Goal: Information Seeking & Learning: Learn about a topic

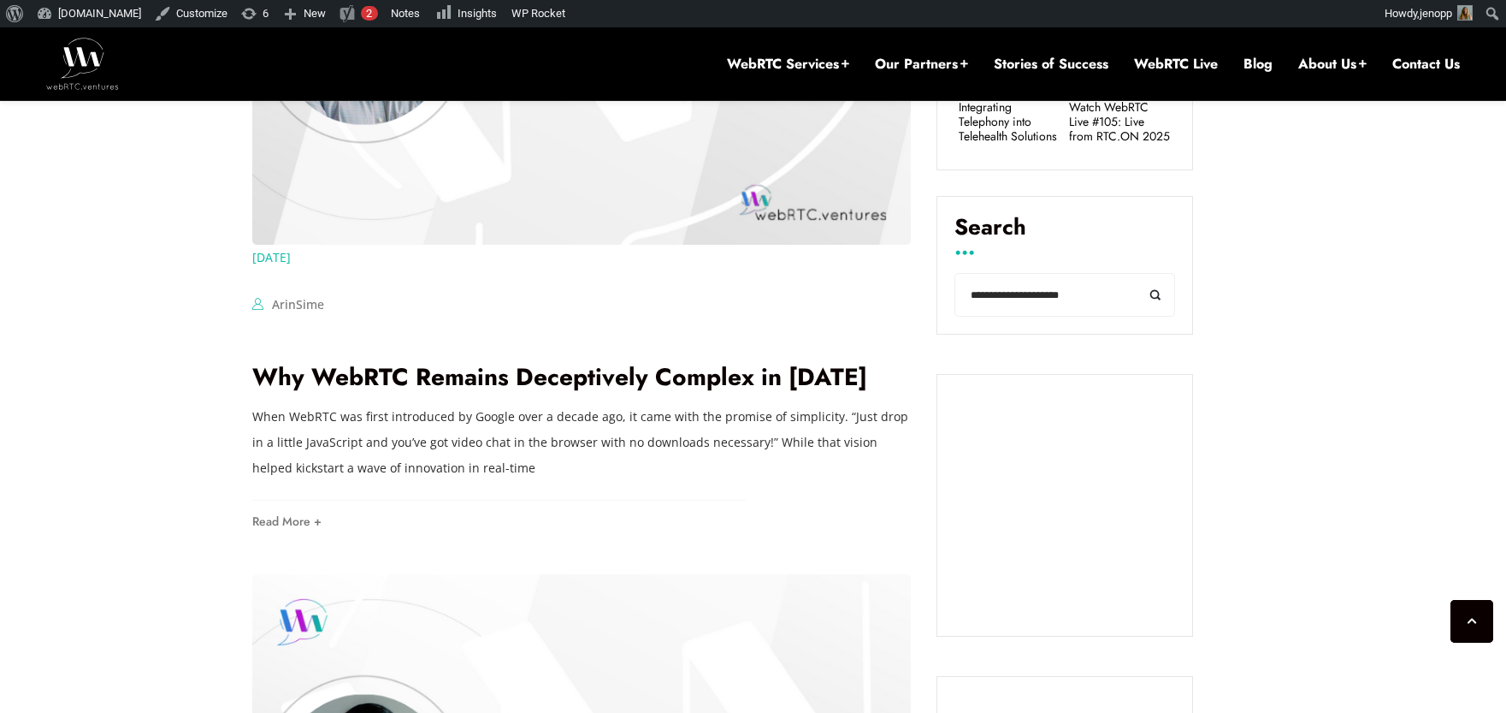
scroll to position [939, 0]
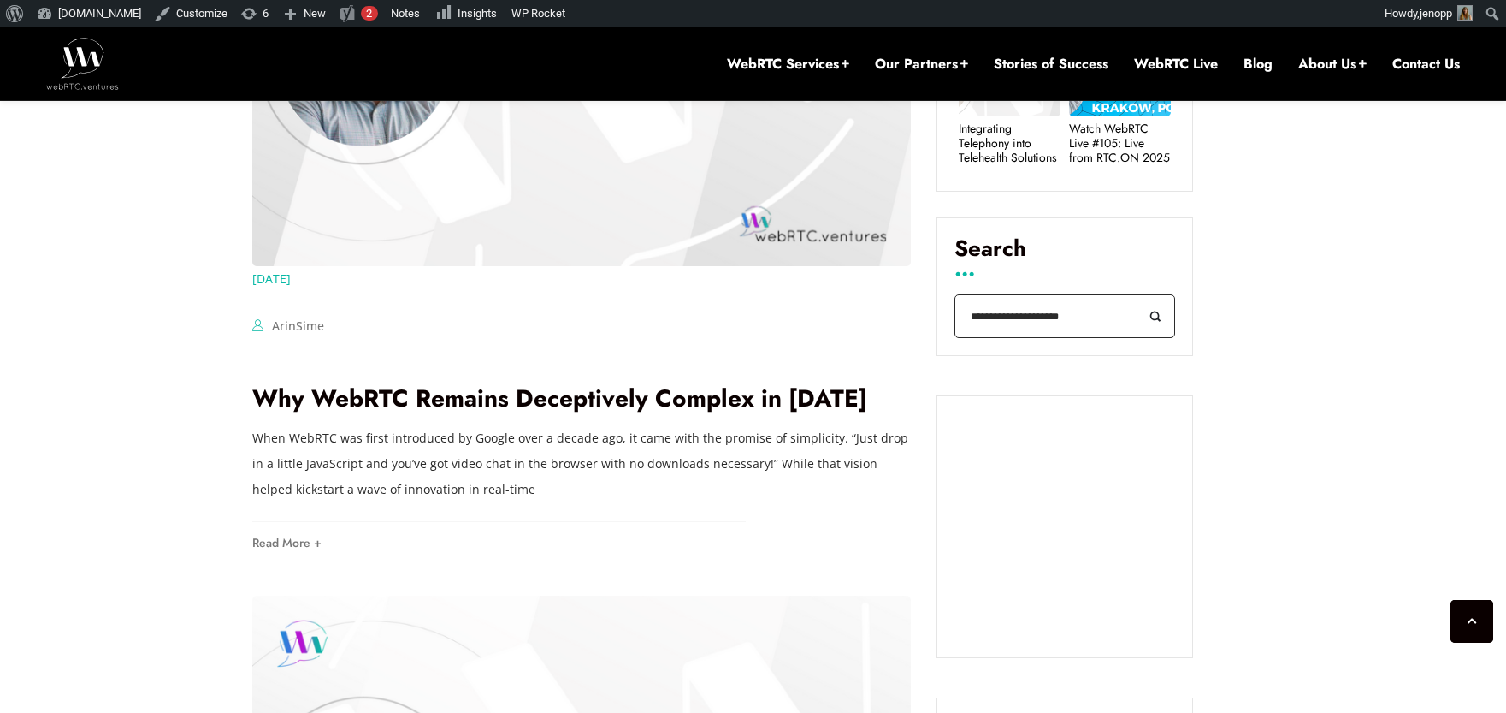
drag, startPoint x: 1074, startPoint y: 310, endPoint x: 968, endPoint y: 318, distance: 107.3
click at [968, 318] on input "**********" at bounding box center [1065, 316] width 221 height 44
type input "**********"
click at [1137, 294] on button "Search" at bounding box center [1156, 316] width 38 height 44
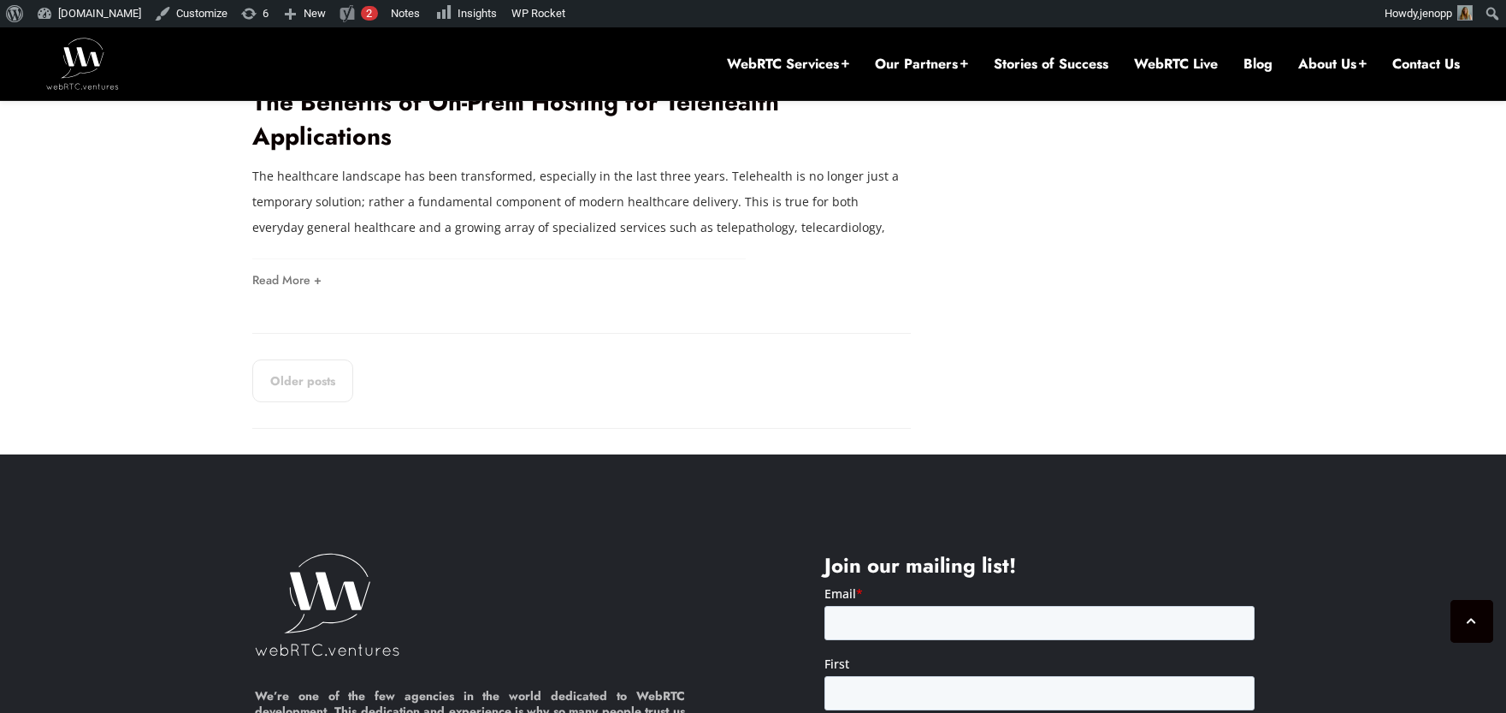
scroll to position [3007, 0]
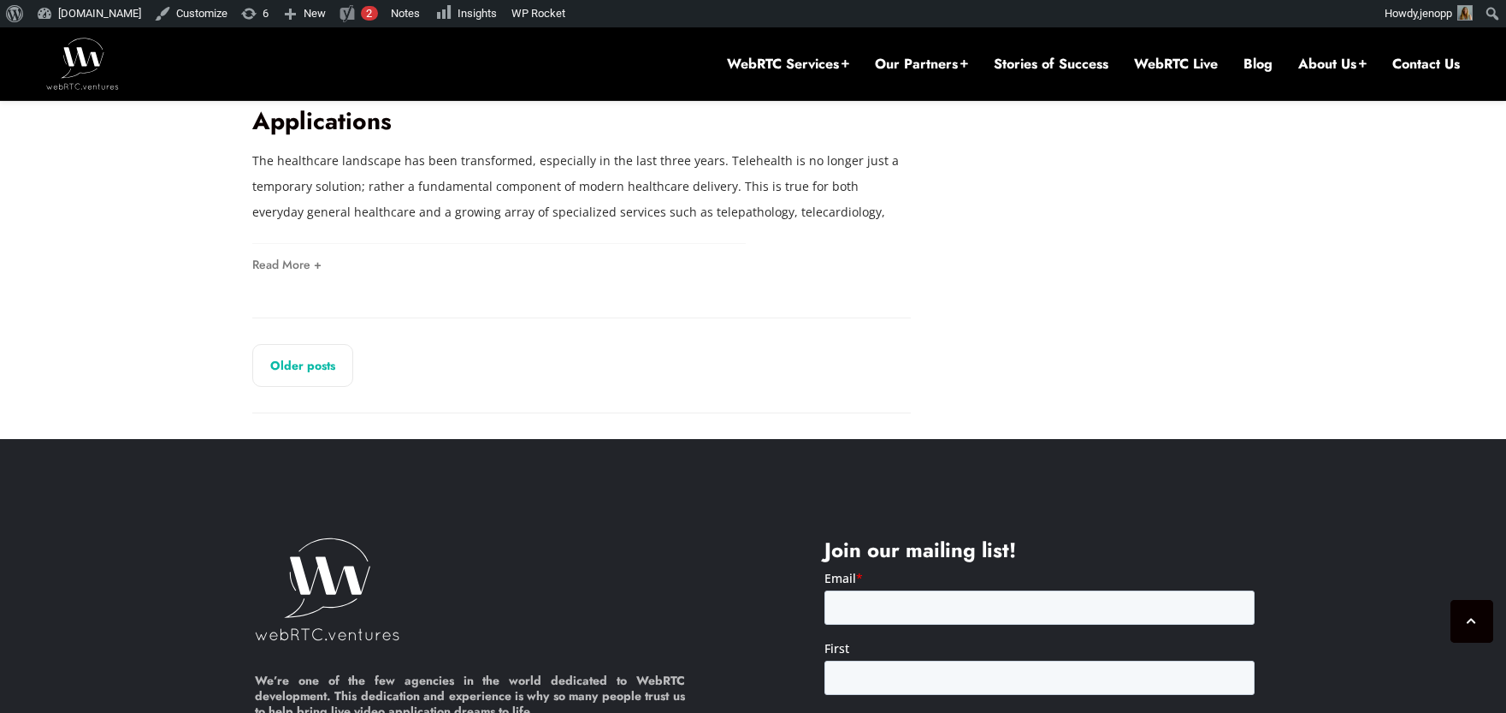
click at [284, 344] on link "Older posts" at bounding box center [302, 365] width 101 height 43
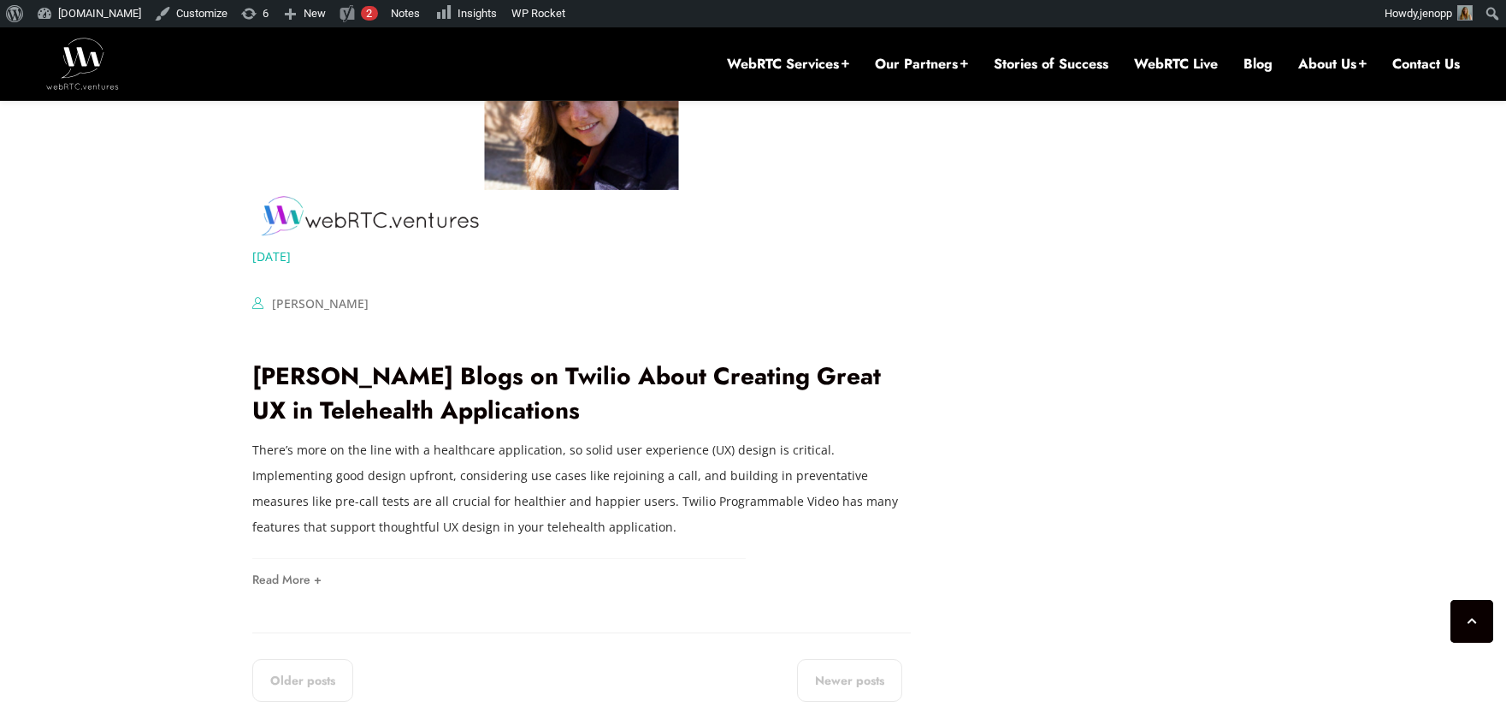
scroll to position [3436, 0]
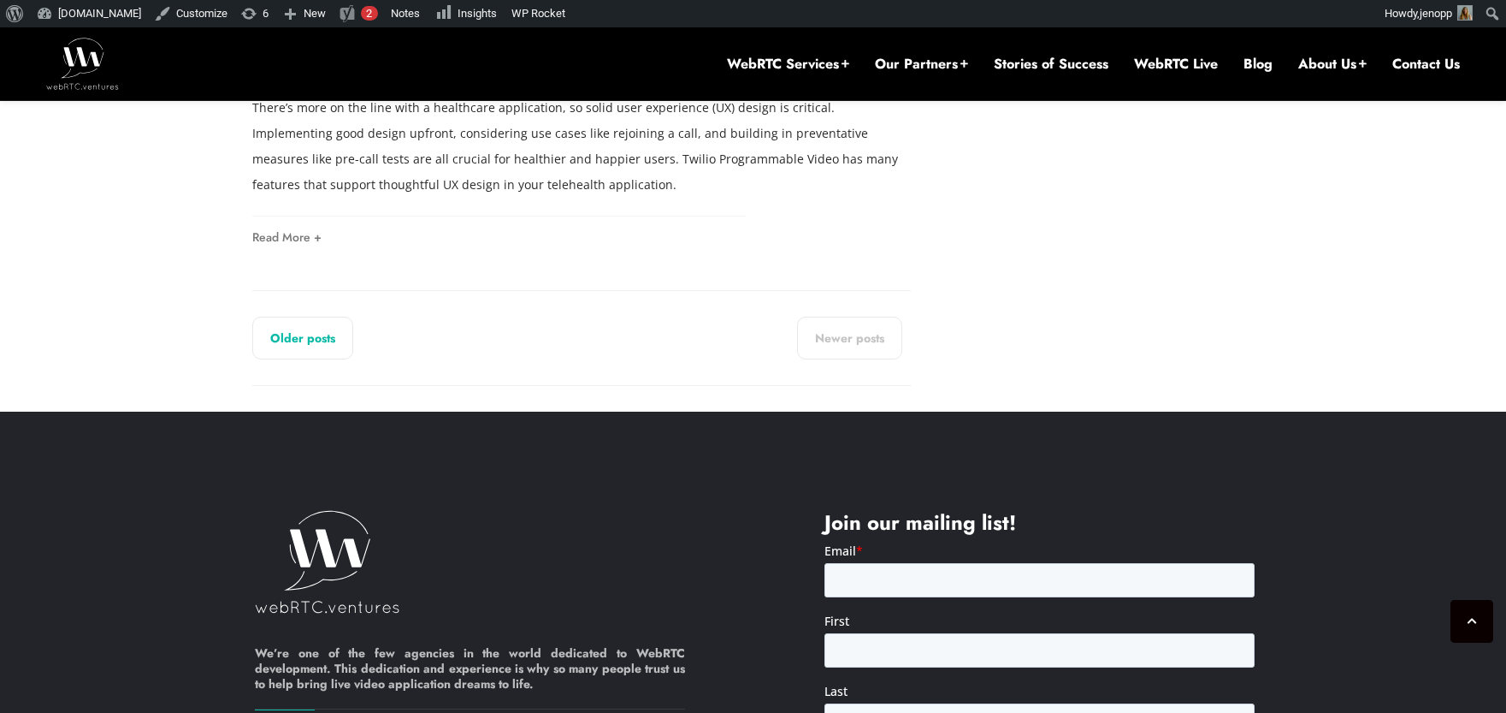
click at [328, 346] on link "Older posts" at bounding box center [302, 338] width 101 height 43
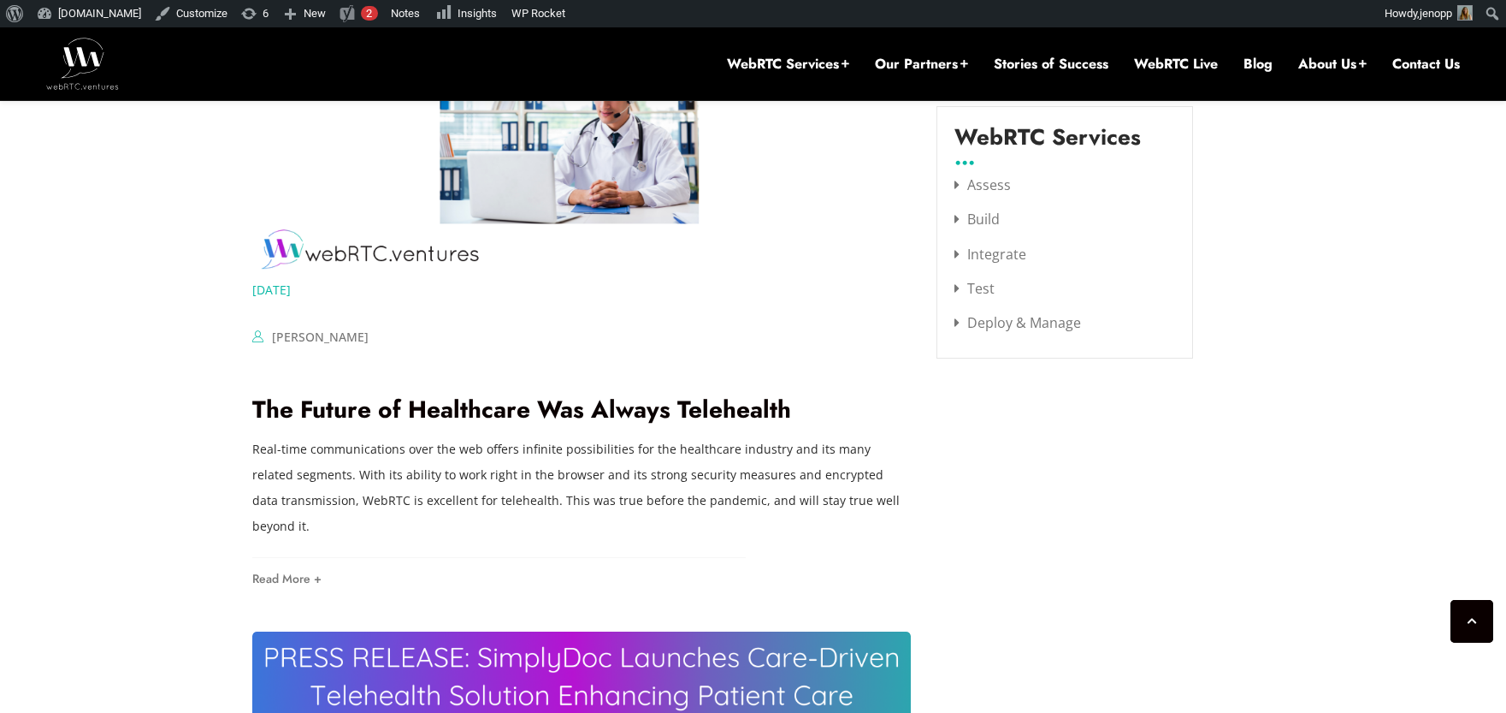
scroll to position [2110, 0]
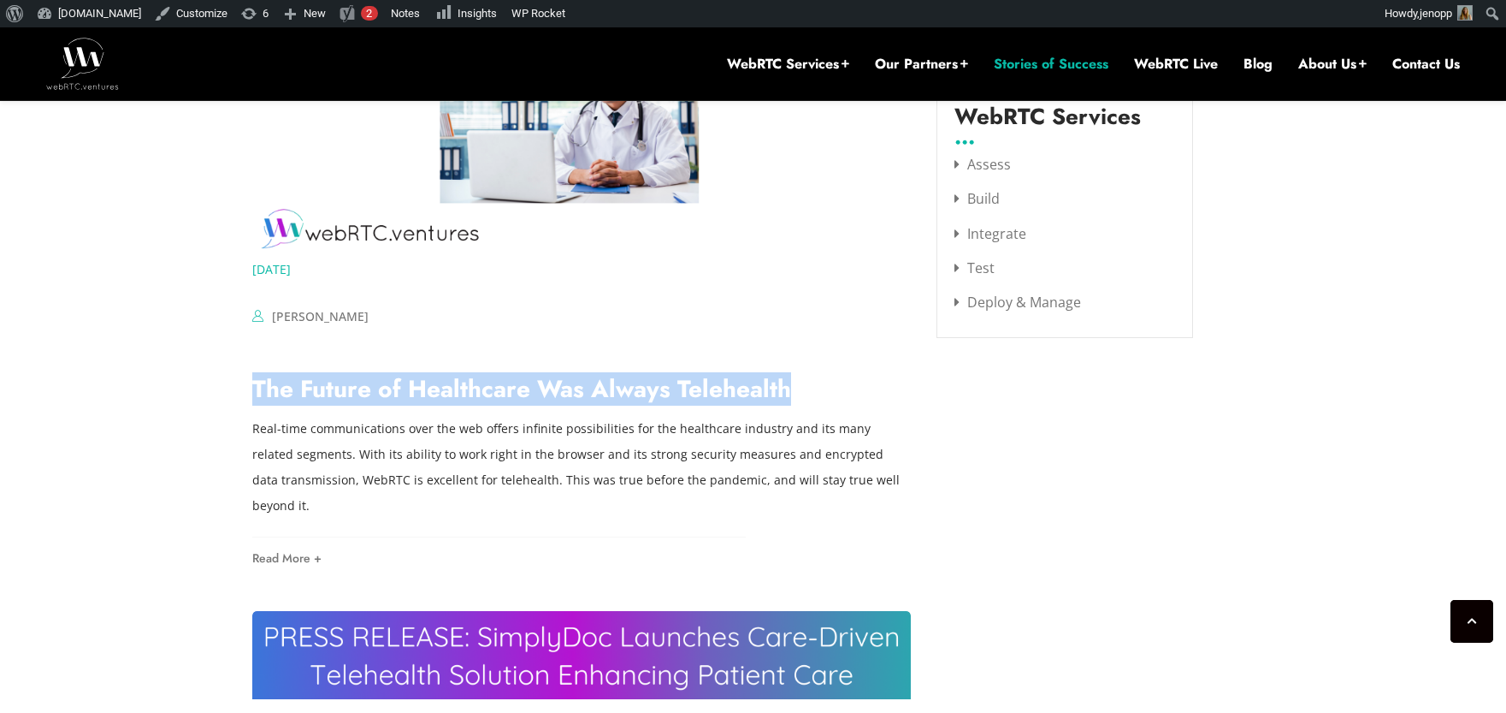
click at [1011, 55] on link "Stories of Success" at bounding box center [1051, 64] width 115 height 19
click at [1033, 63] on link "Stories of Success" at bounding box center [1051, 64] width 115 height 19
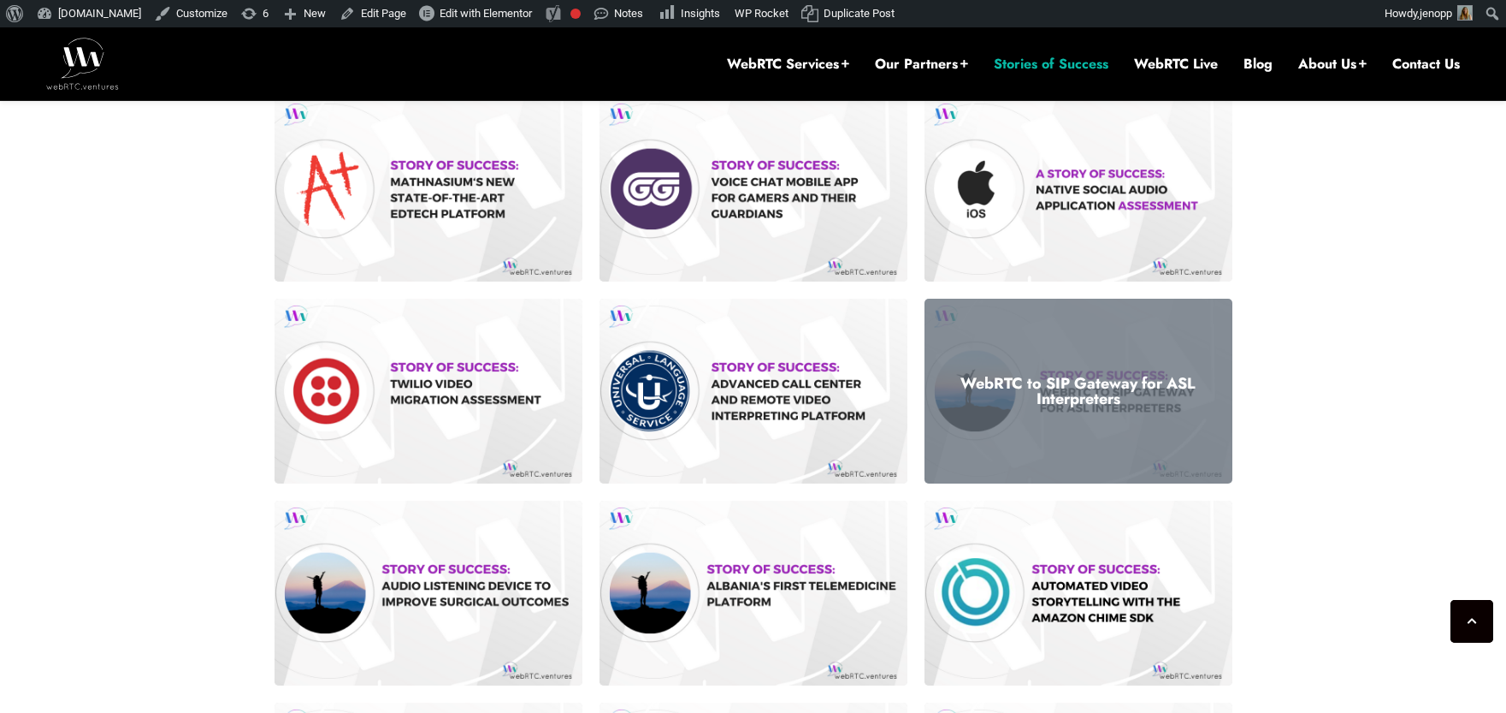
scroll to position [749, 0]
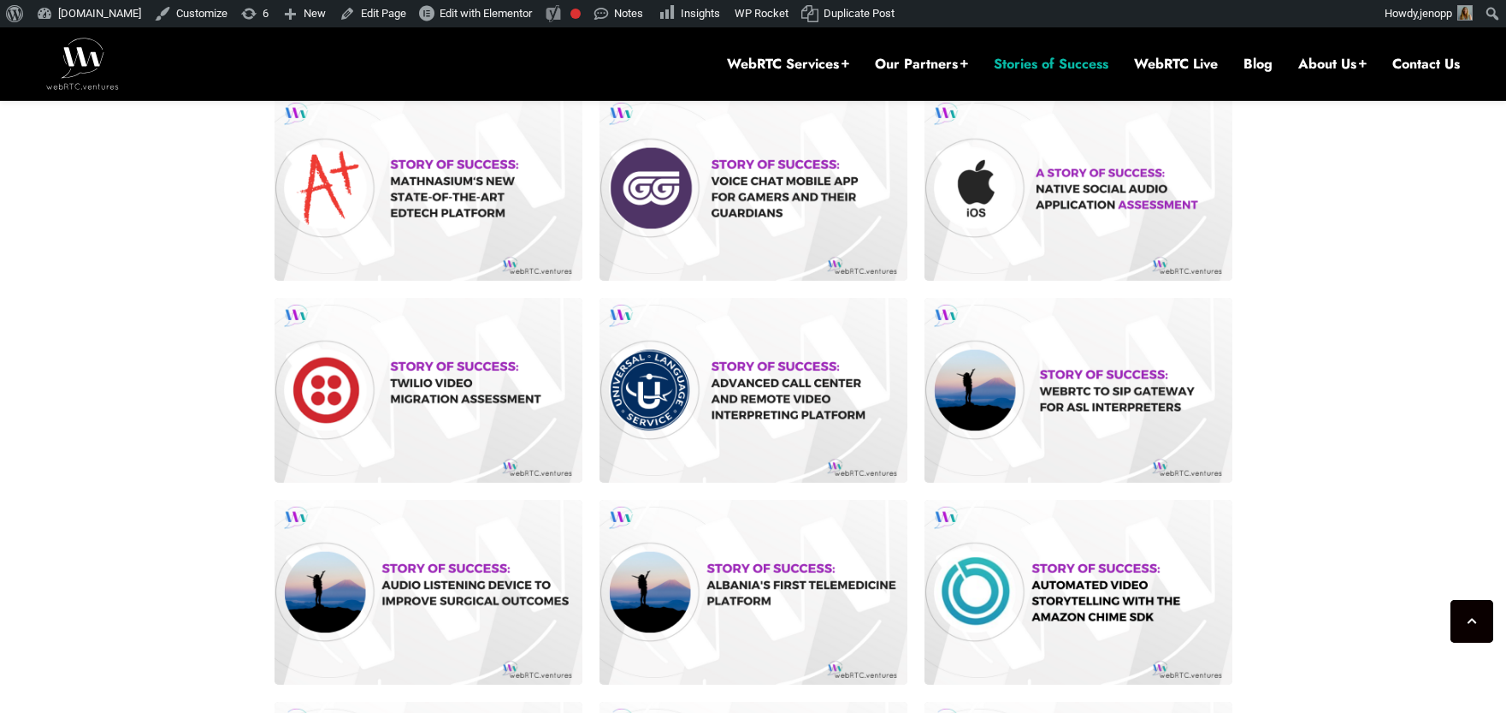
click at [181, 370] on section "All AI AWS / Amazon Chime SDK Broadcasting CPaaS Contact Centers EdTech Mobile …" at bounding box center [753, 447] width 1506 height 1367
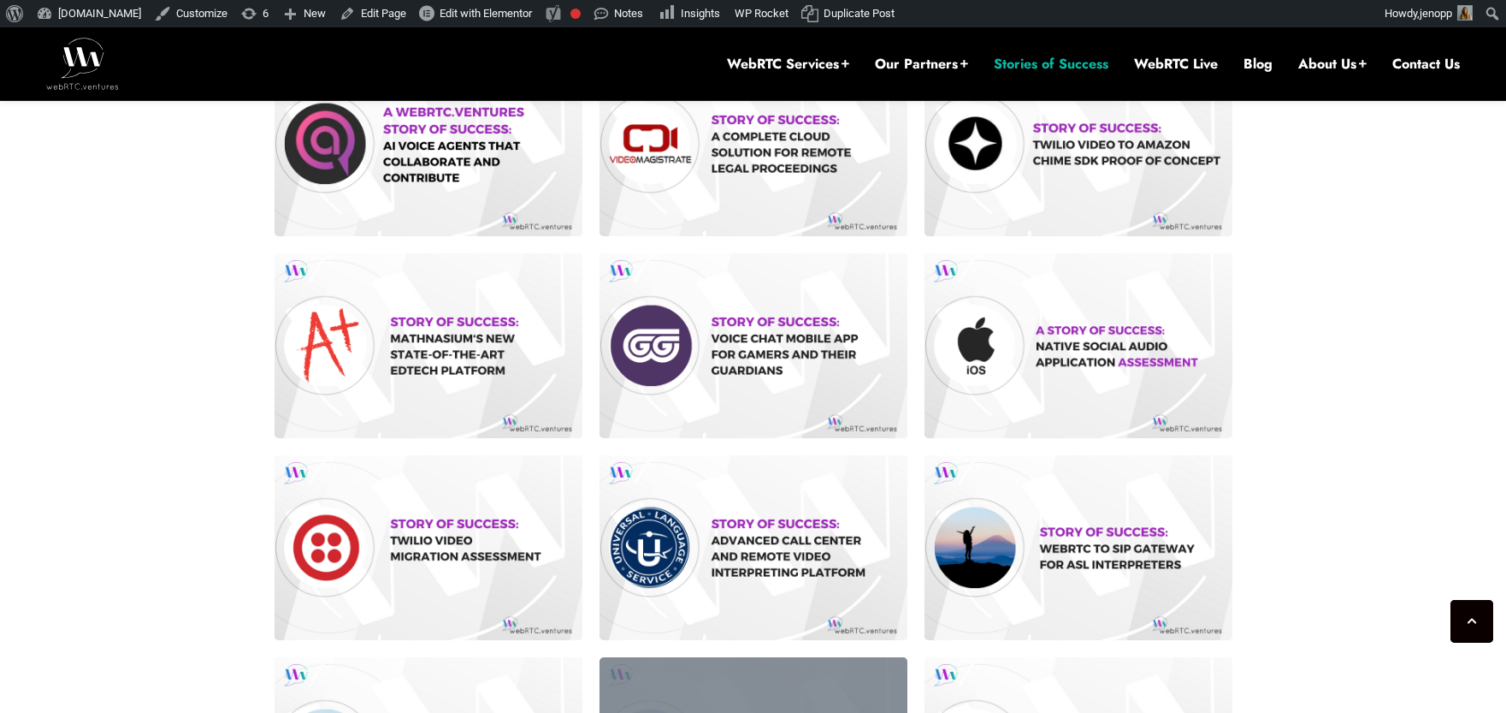
scroll to position [329, 0]
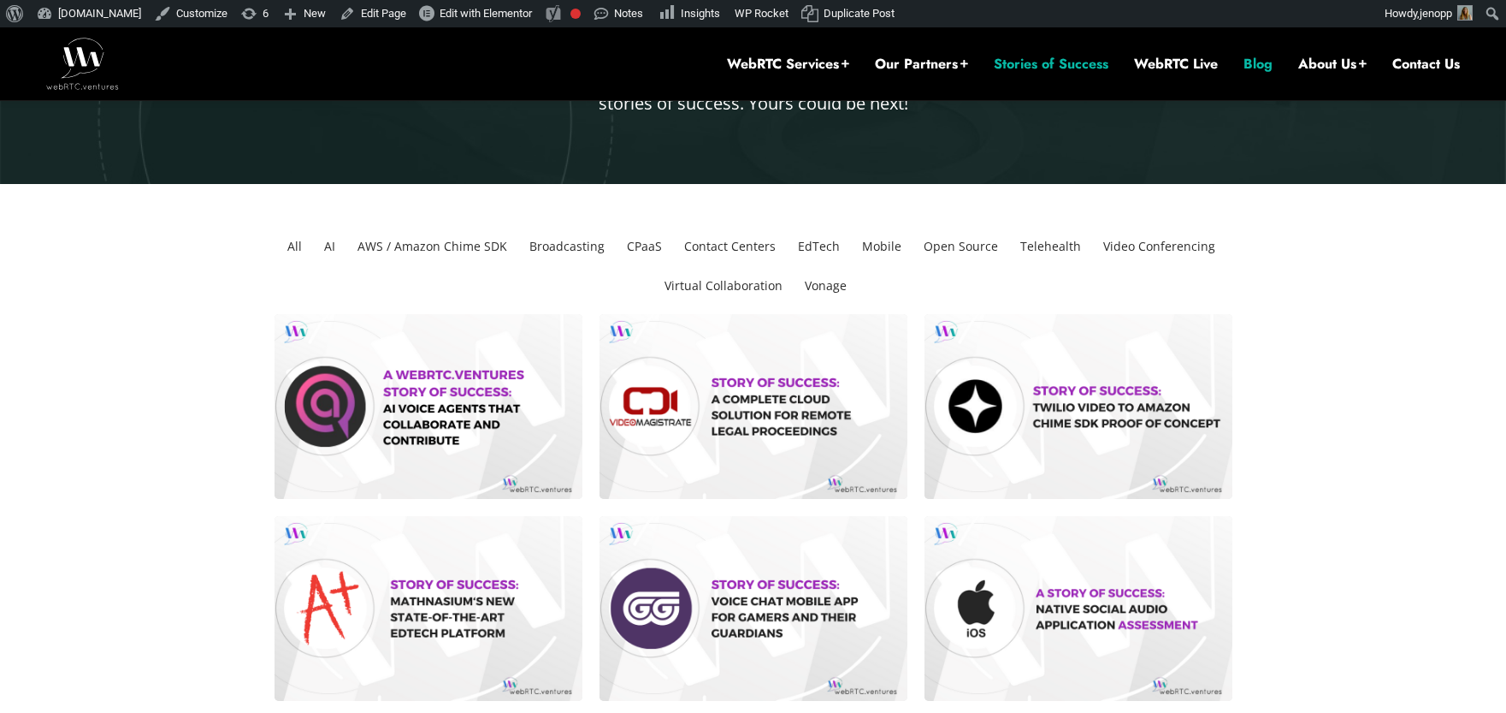
click at [1248, 65] on link "Blog" at bounding box center [1258, 64] width 29 height 19
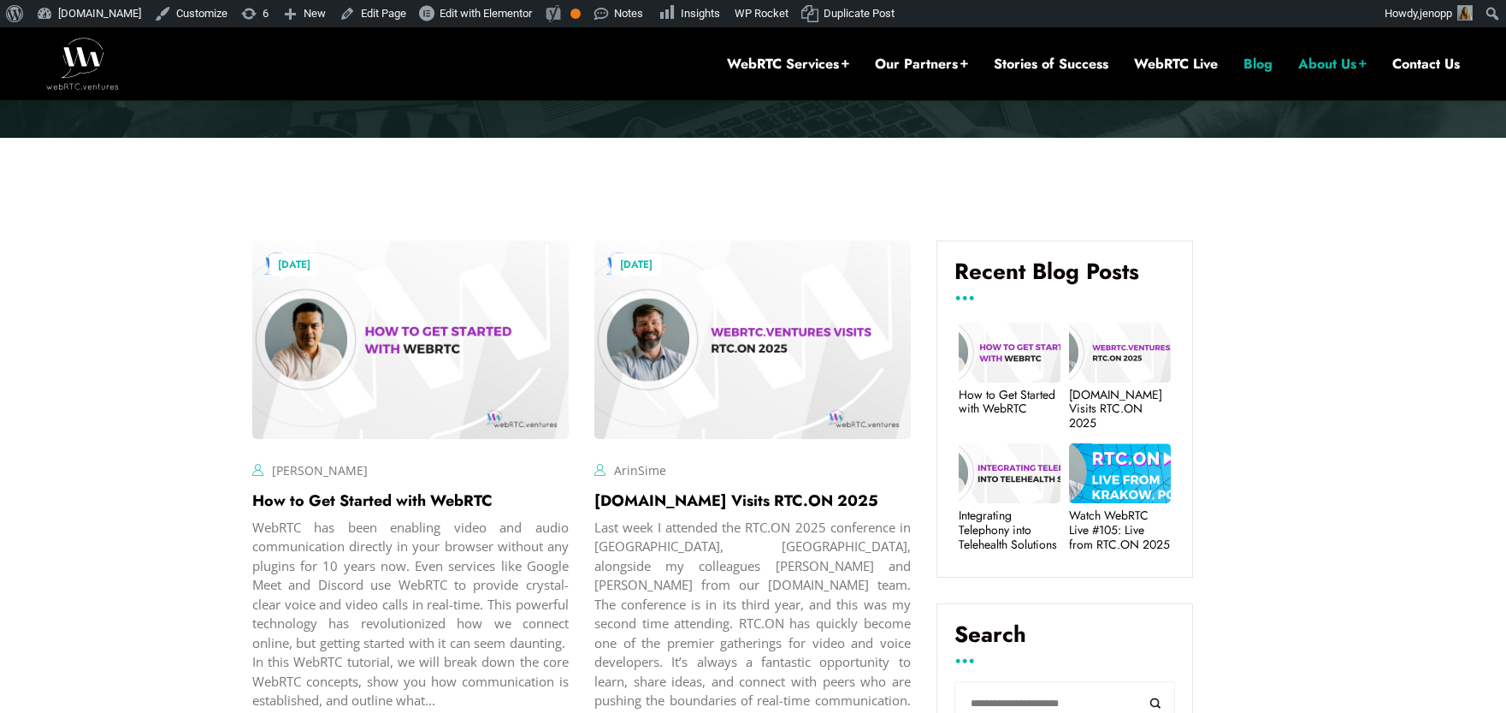
scroll to position [706, 0]
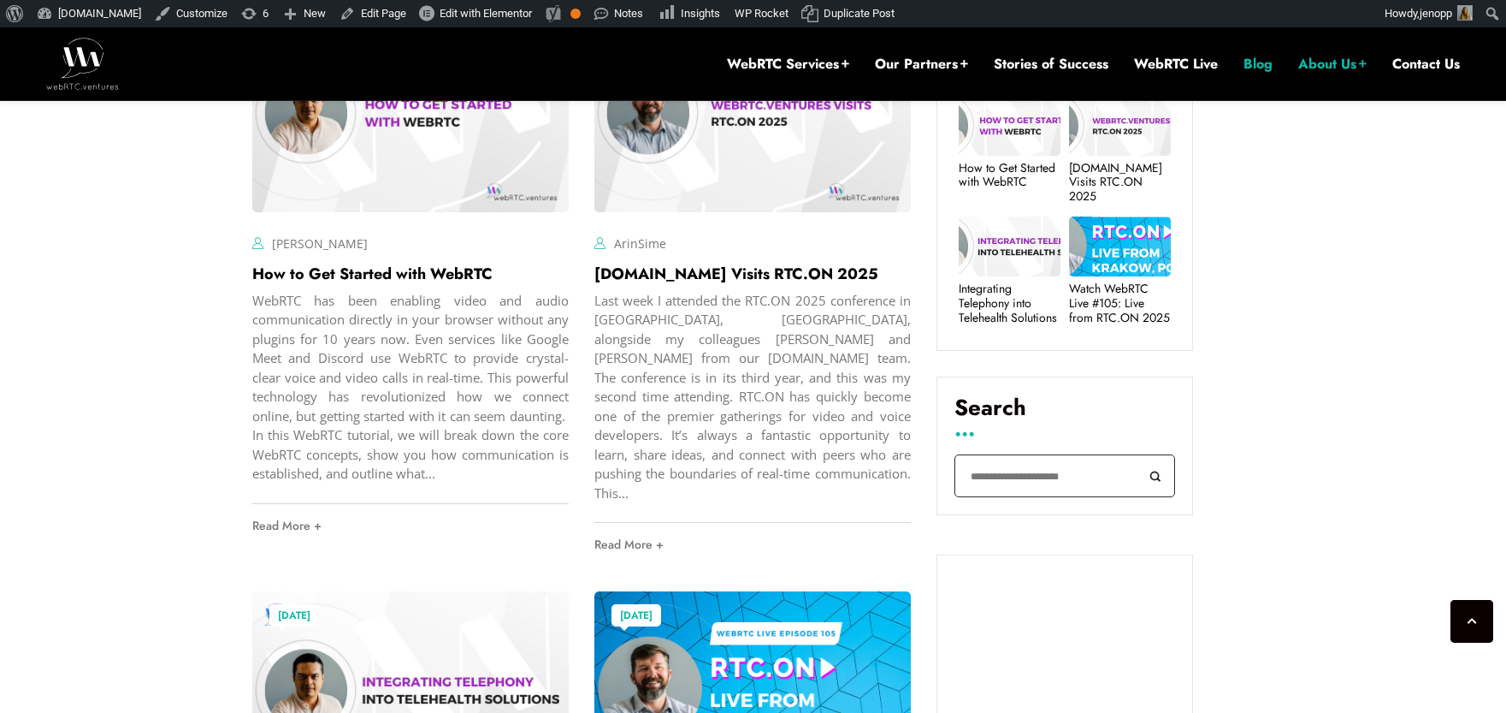
click at [1039, 477] on input "Search" at bounding box center [1065, 476] width 221 height 44
type input "********"
click at [1137, 454] on button "Search" at bounding box center [1156, 476] width 38 height 44
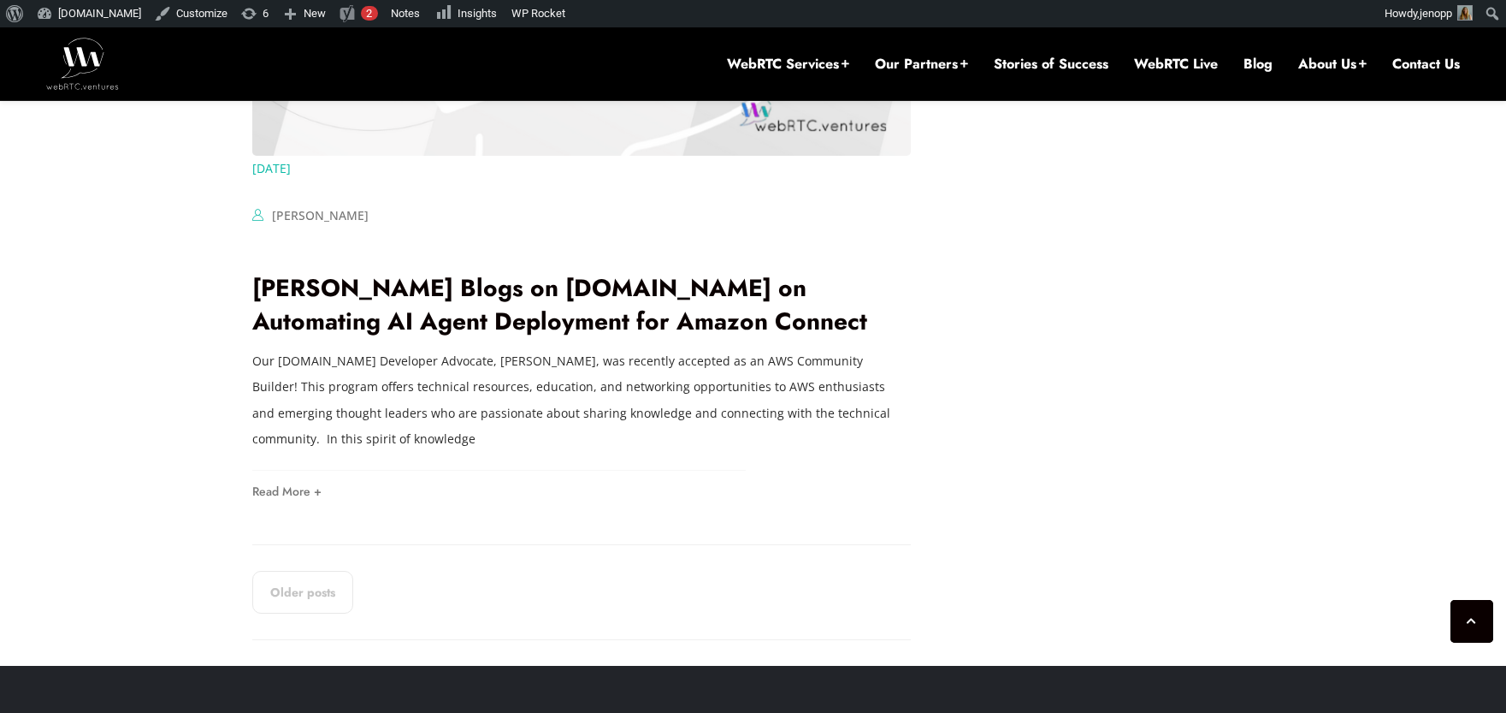
scroll to position [3377, 0]
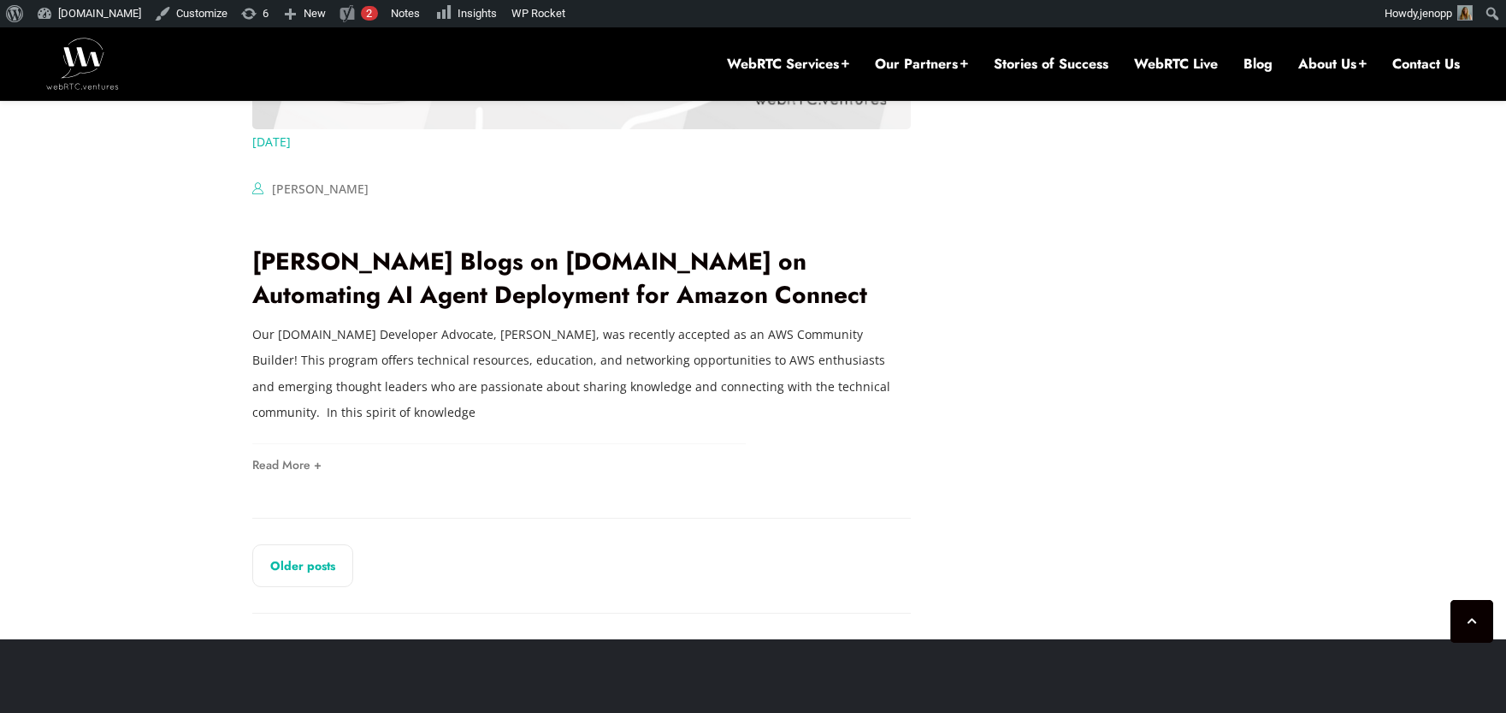
click at [305, 544] on link "Older posts" at bounding box center [302, 565] width 101 height 43
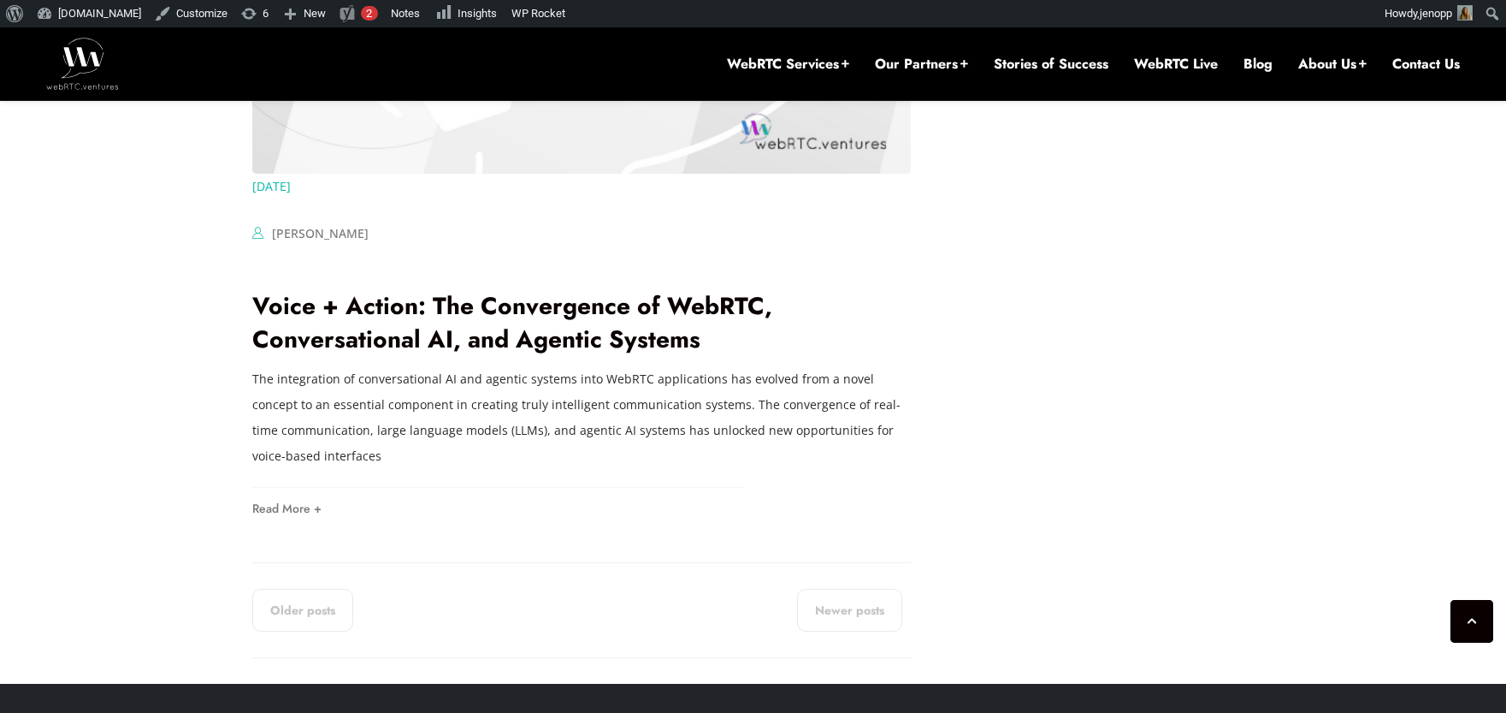
scroll to position [3506, 0]
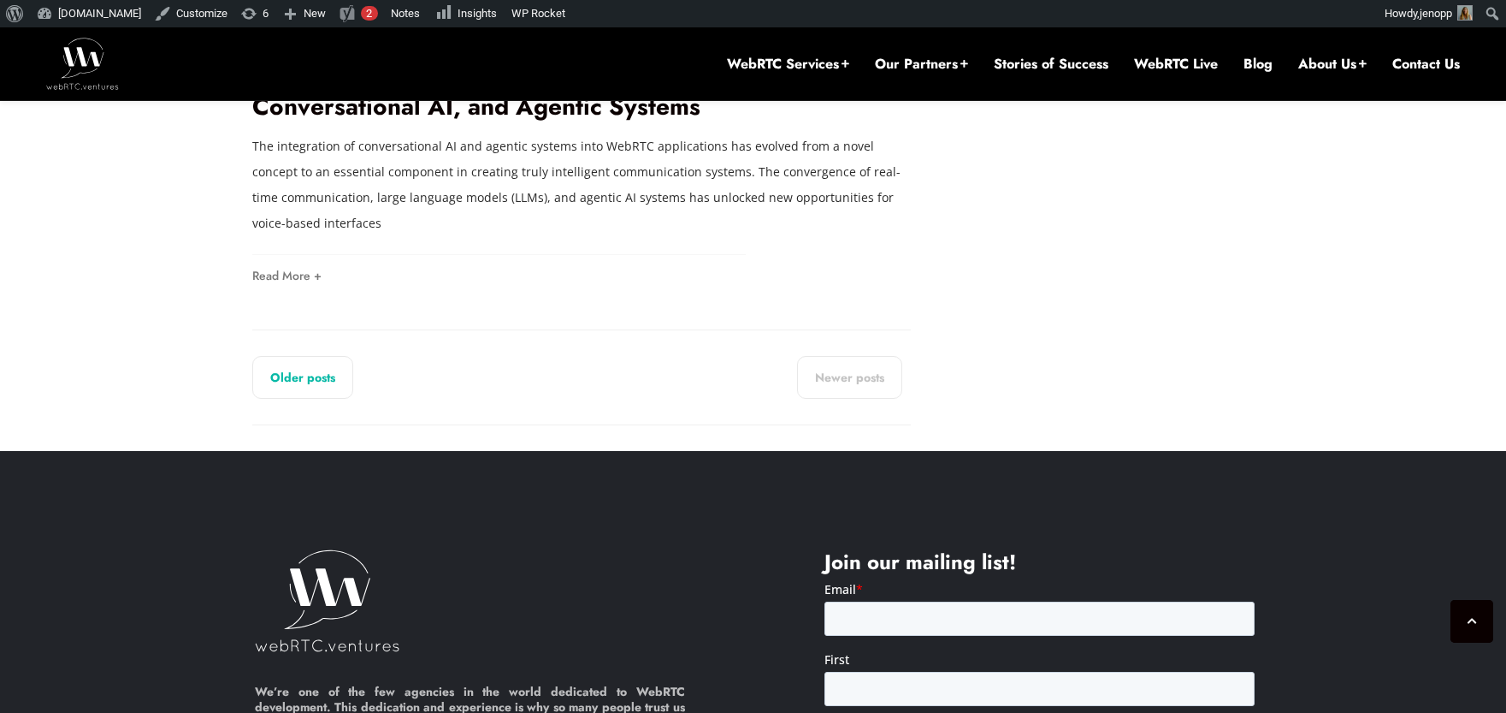
click at [314, 394] on link "Older posts" at bounding box center [302, 377] width 101 height 43
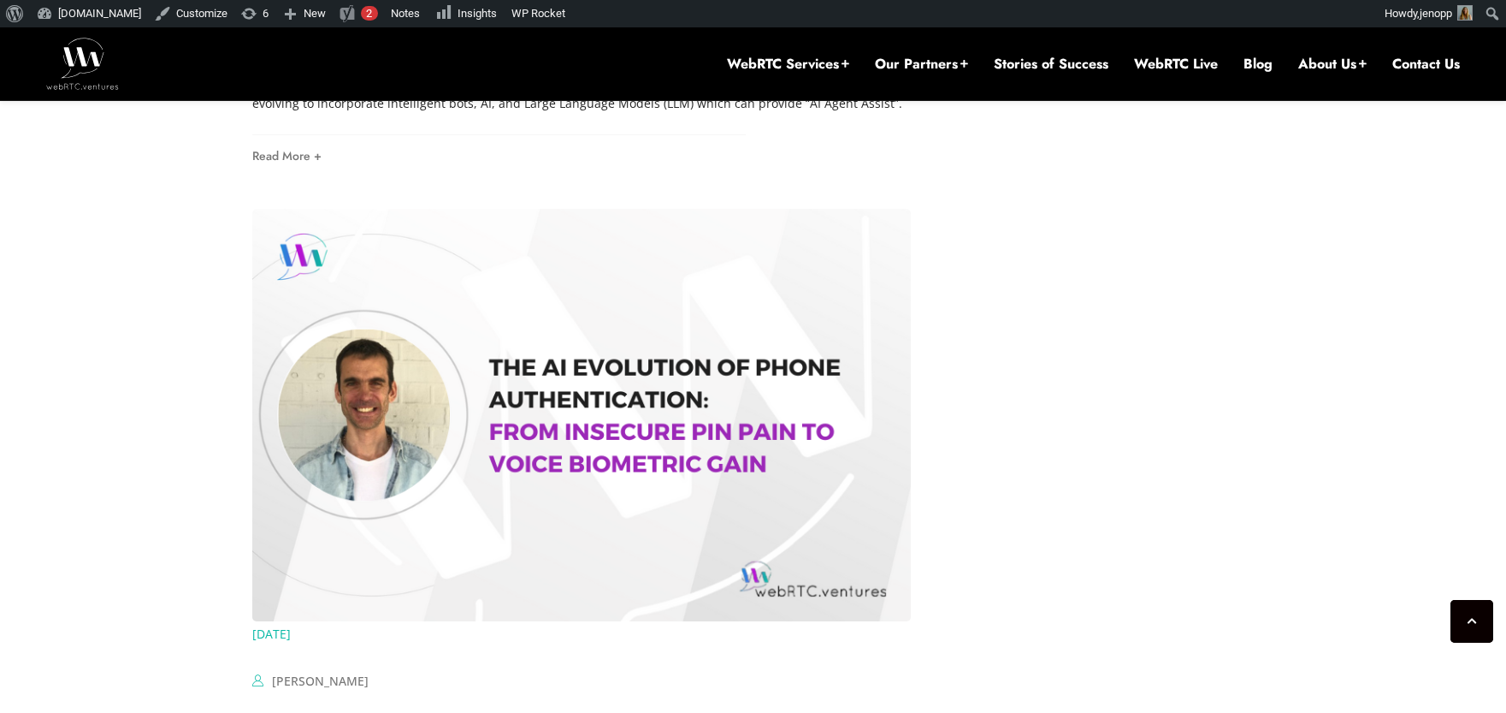
scroll to position [3199, 0]
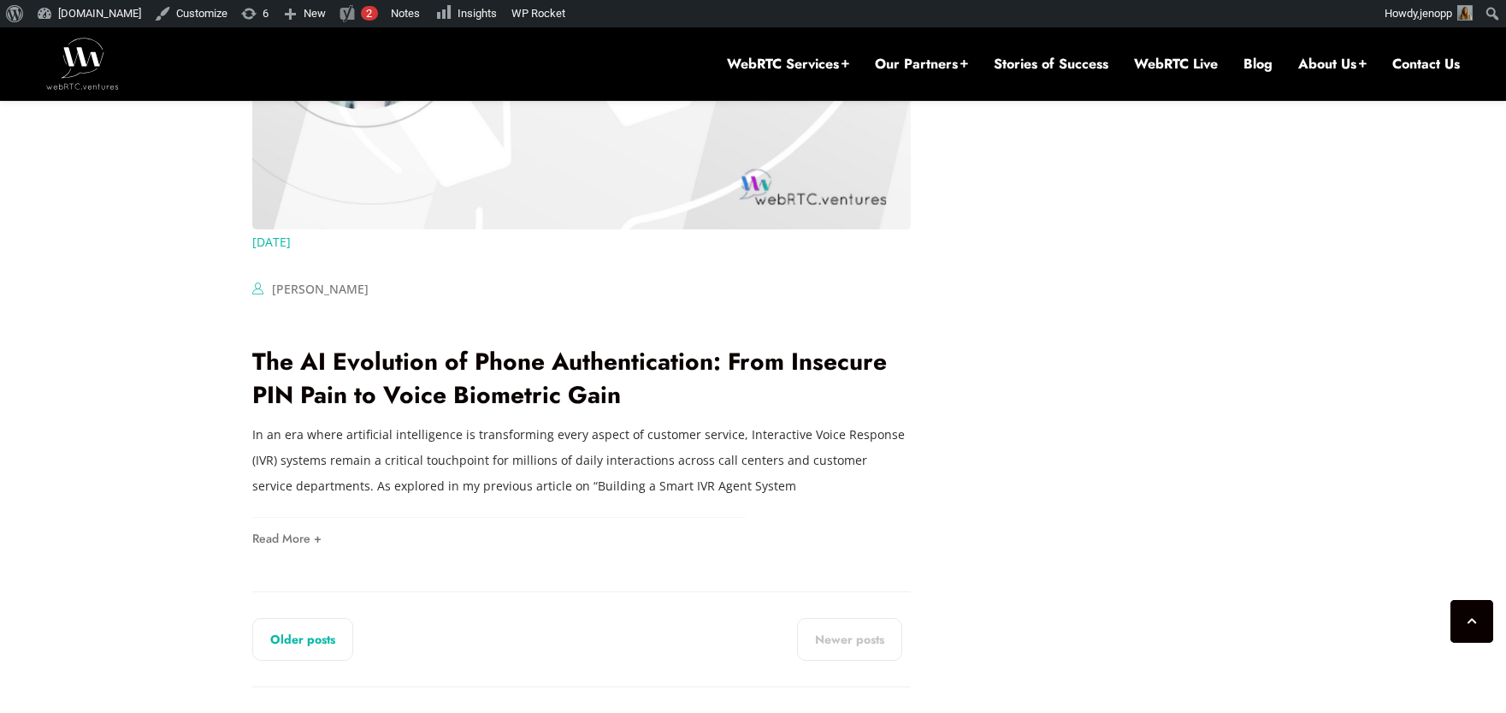
click at [253, 645] on link "Older posts" at bounding box center [302, 639] width 101 height 43
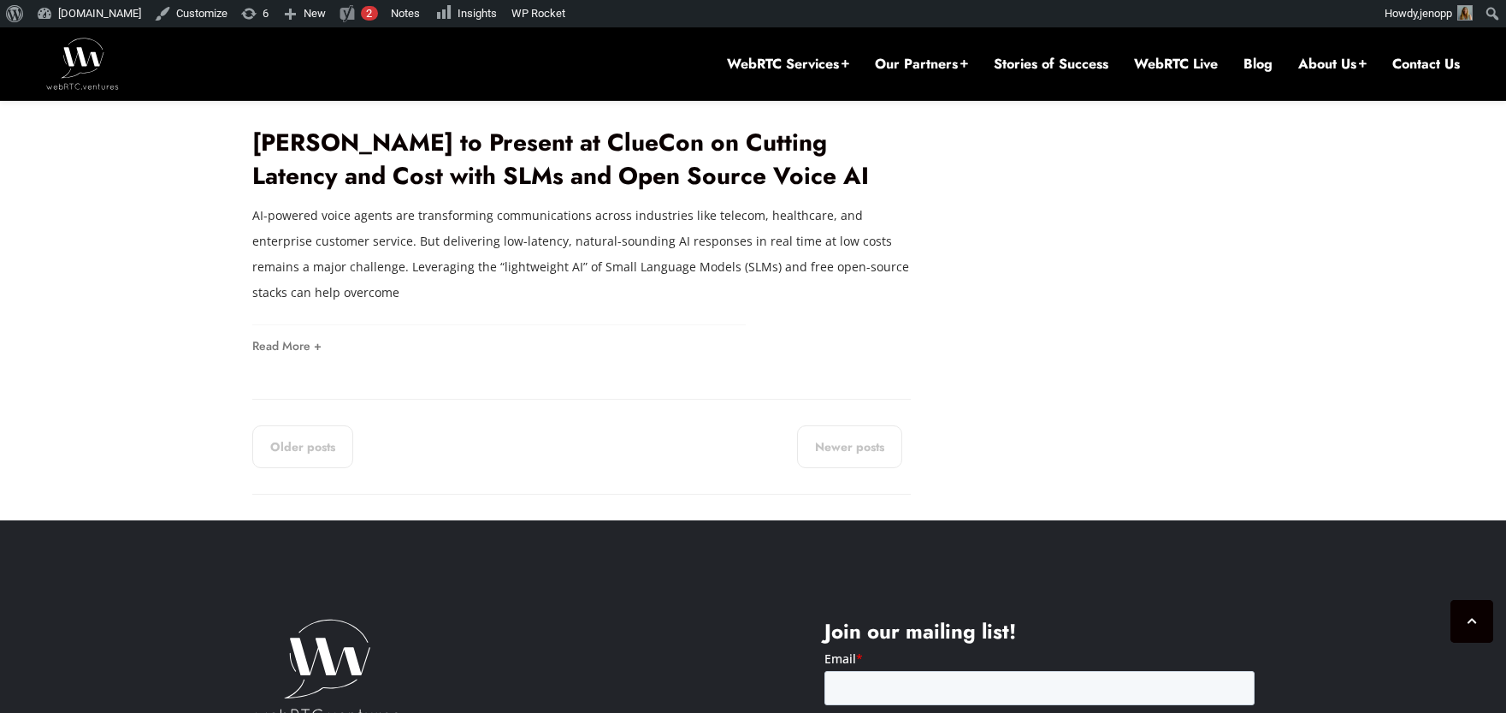
scroll to position [3515, 0]
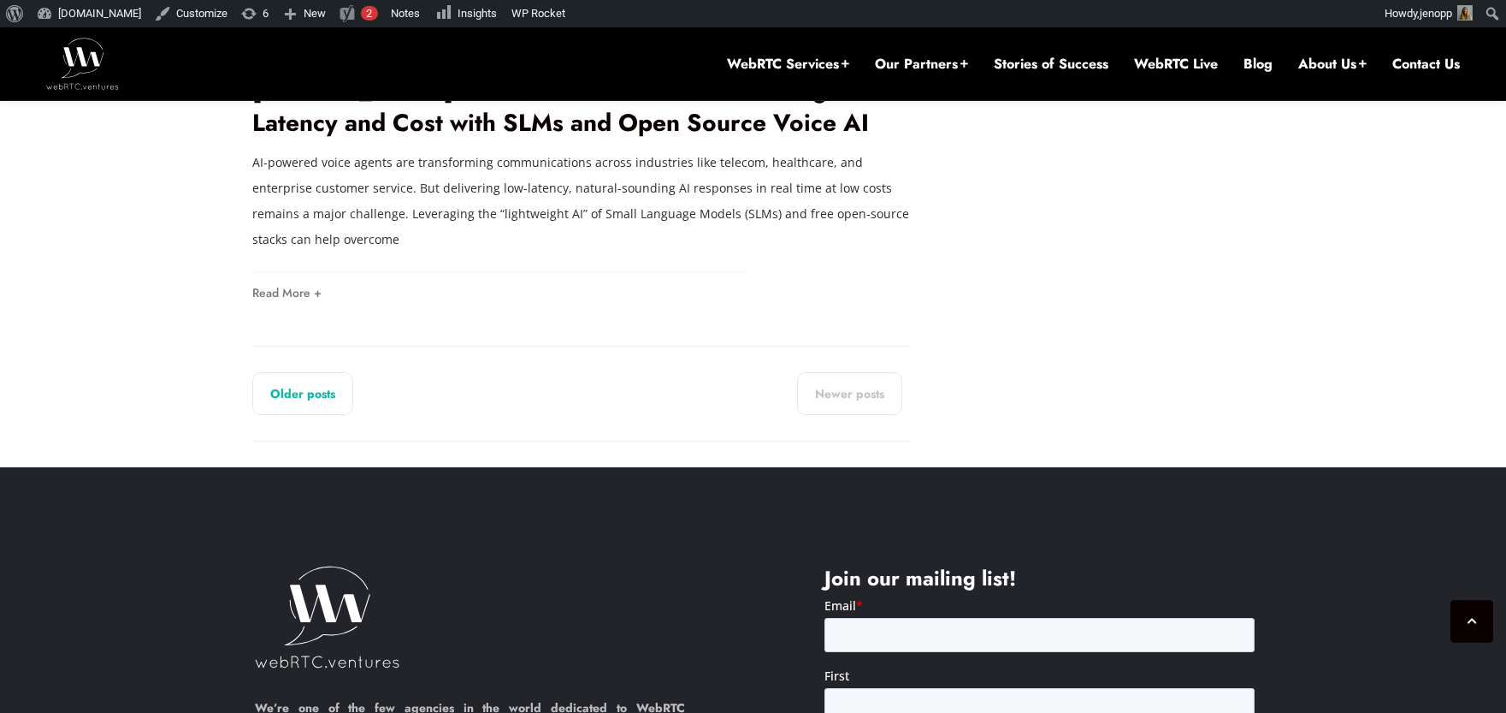
drag, startPoint x: 302, startPoint y: 391, endPoint x: 312, endPoint y: 388, distance: 10.8
click at [302, 393] on link "Older posts" at bounding box center [302, 393] width 101 height 43
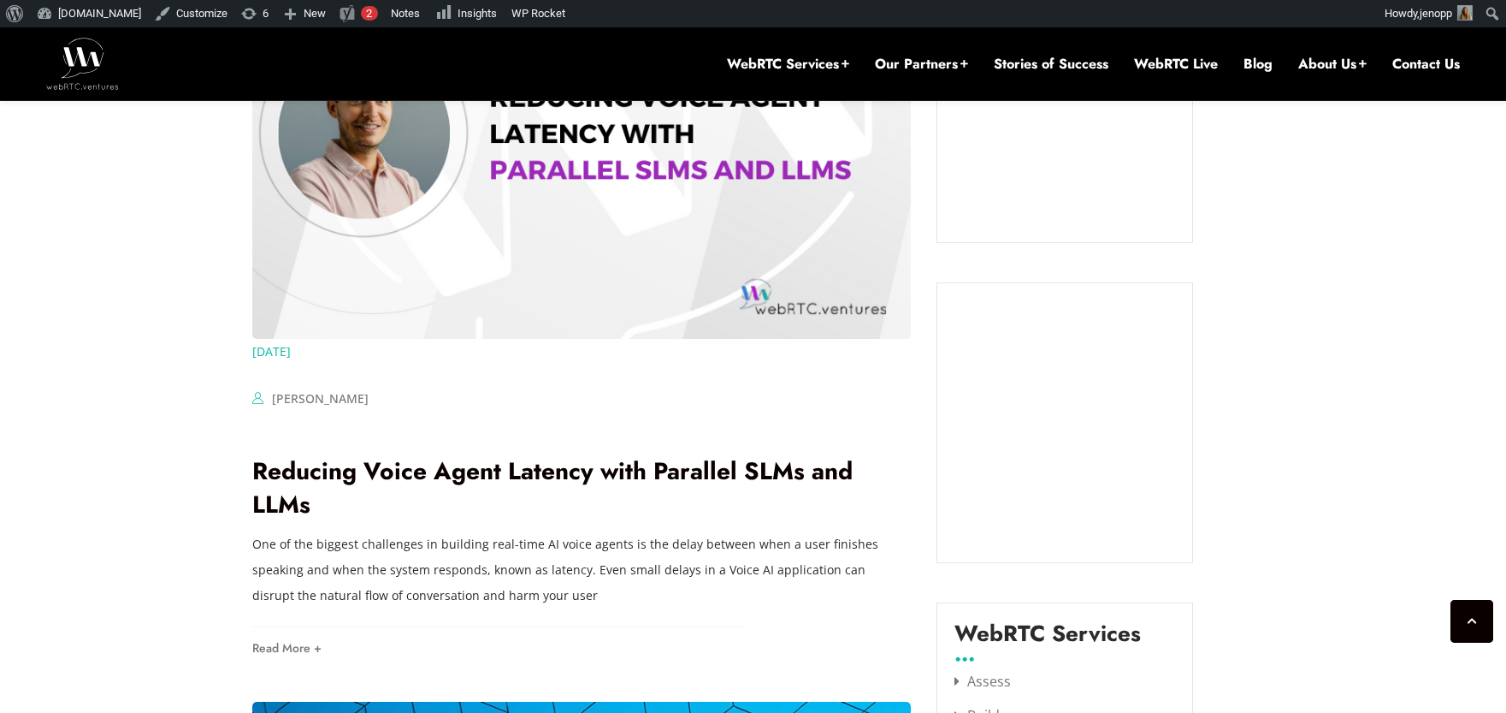
scroll to position [1648, 0]
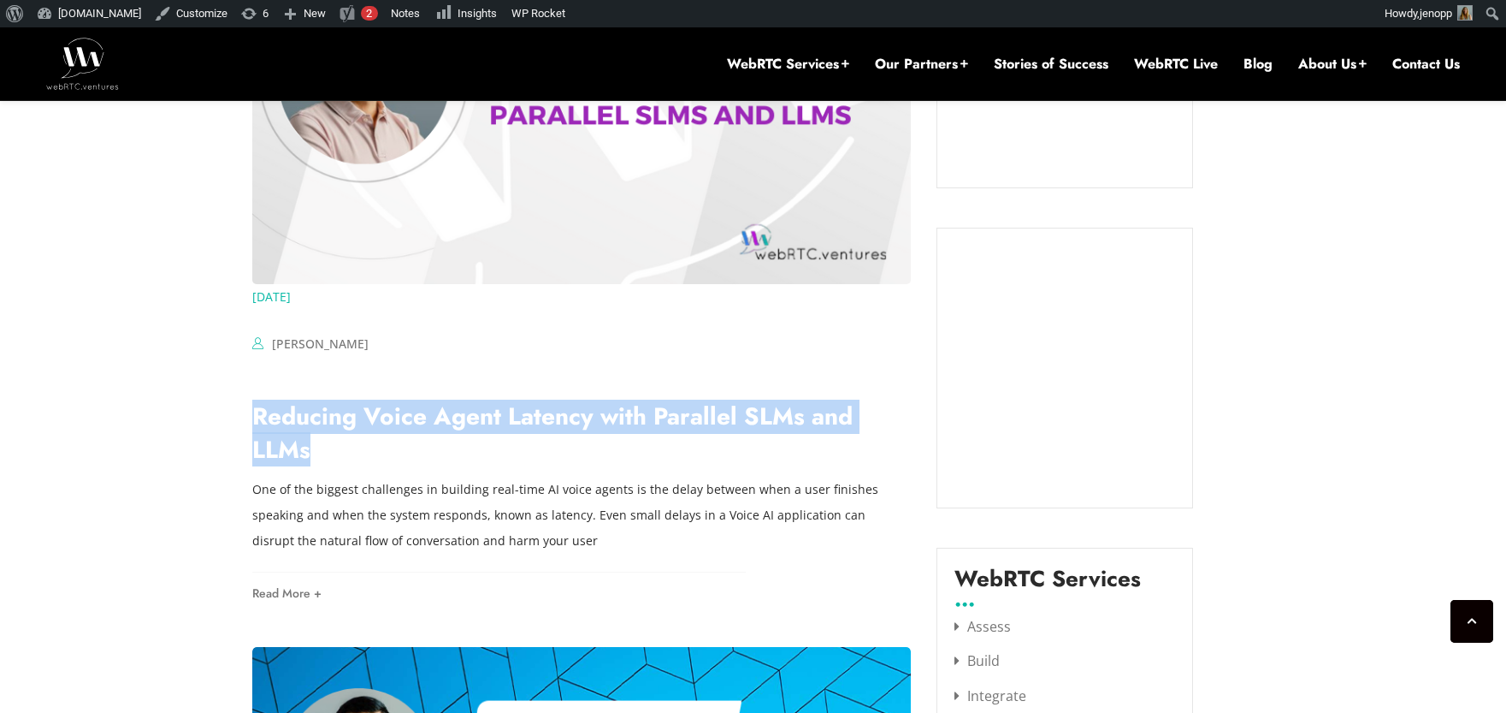
drag, startPoint x: 300, startPoint y: 450, endPoint x: 228, endPoint y: 422, distance: 78.0
click at [228, 422] on div "[DATE] [PERSON_NAME] Comments Off on How to Build a Serverless Voice AI Assista…" at bounding box center [753, 672] width 1506 height 3406
copy link "Reducing Voice Agent Latency with Parallel SLMs and LLMs"
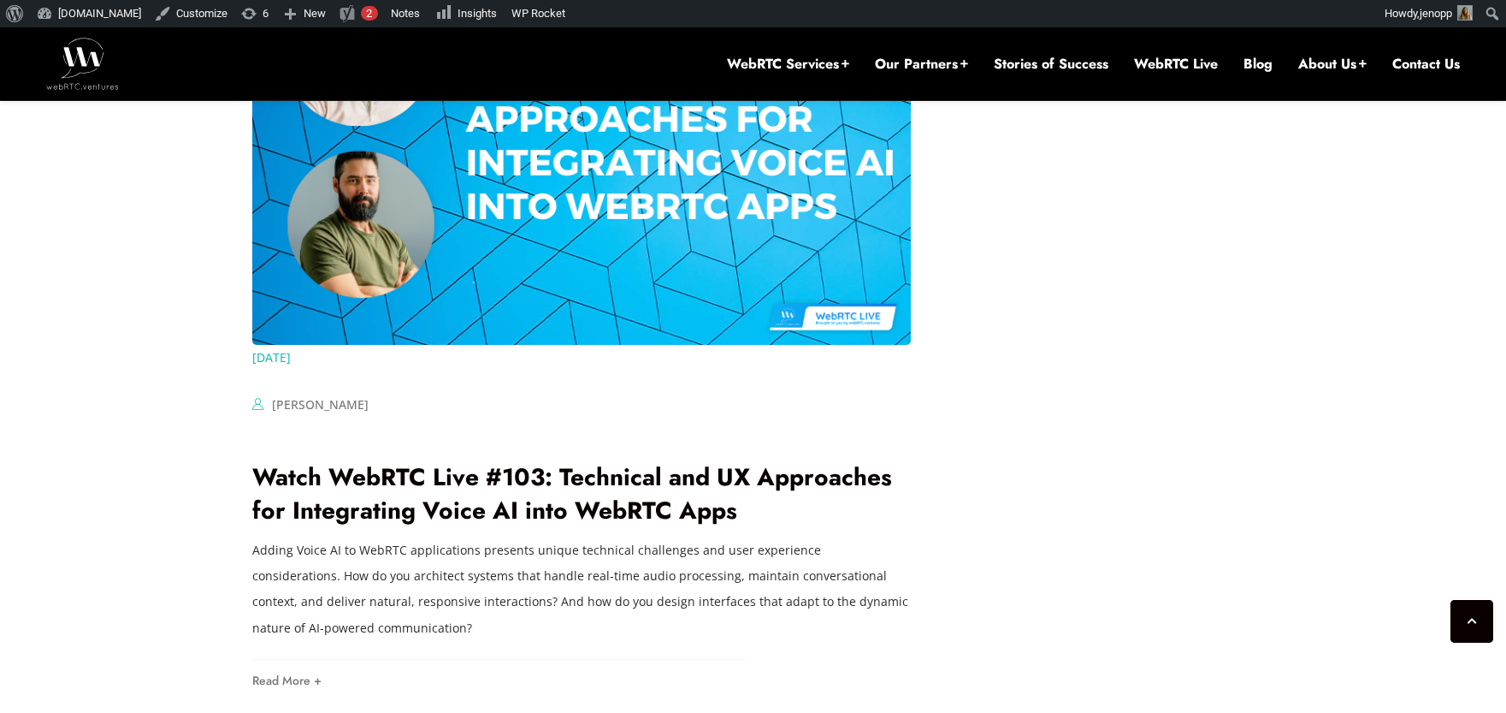
scroll to position [2403, 0]
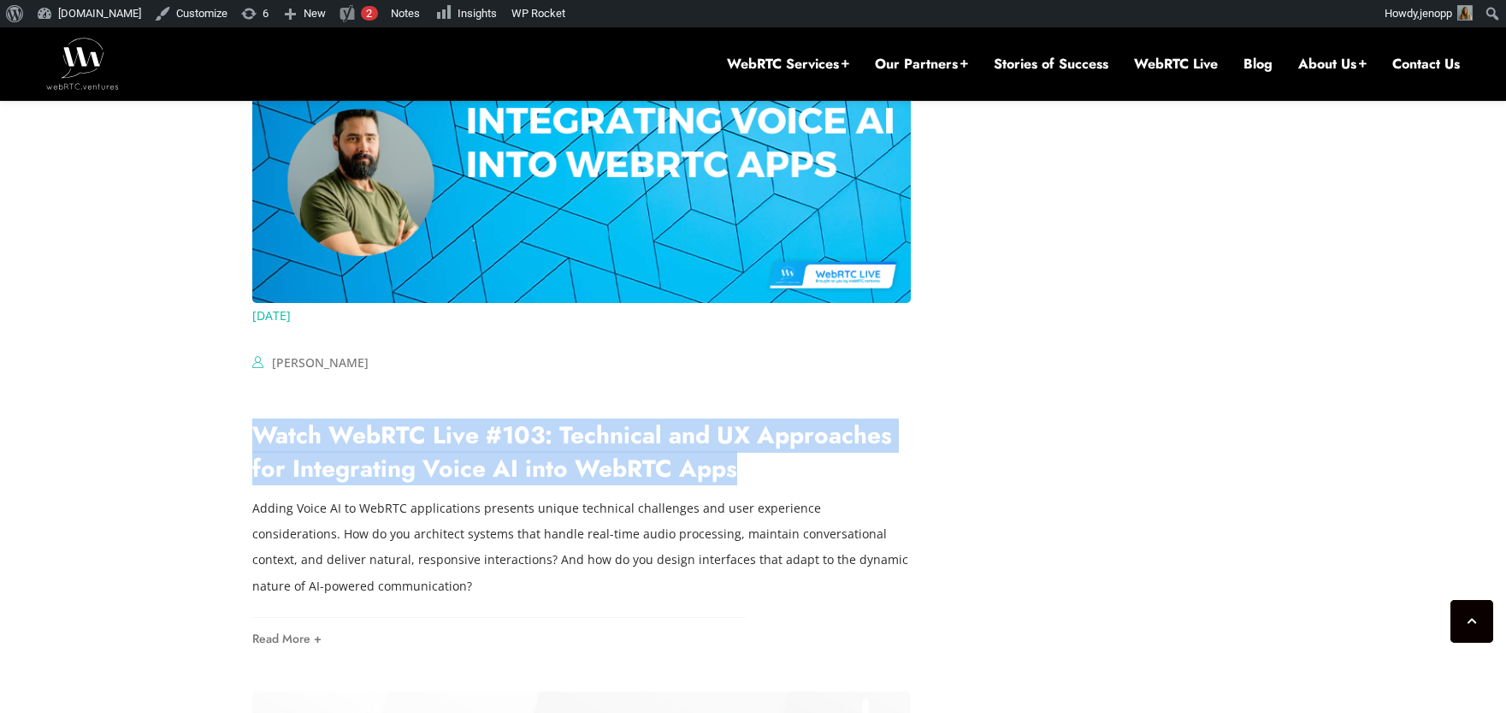
drag, startPoint x: 710, startPoint y: 481, endPoint x: 236, endPoint y: 444, distance: 475.4
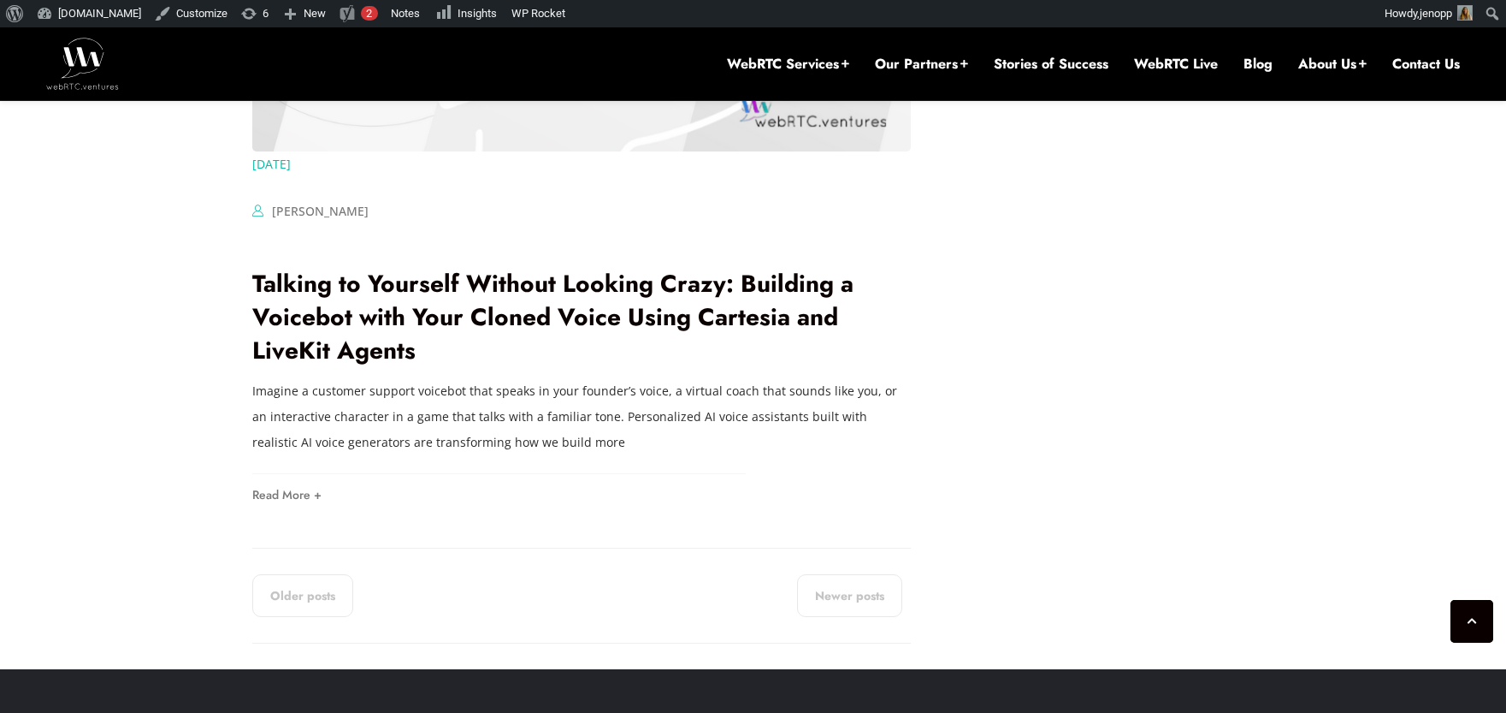
scroll to position [3394, 0]
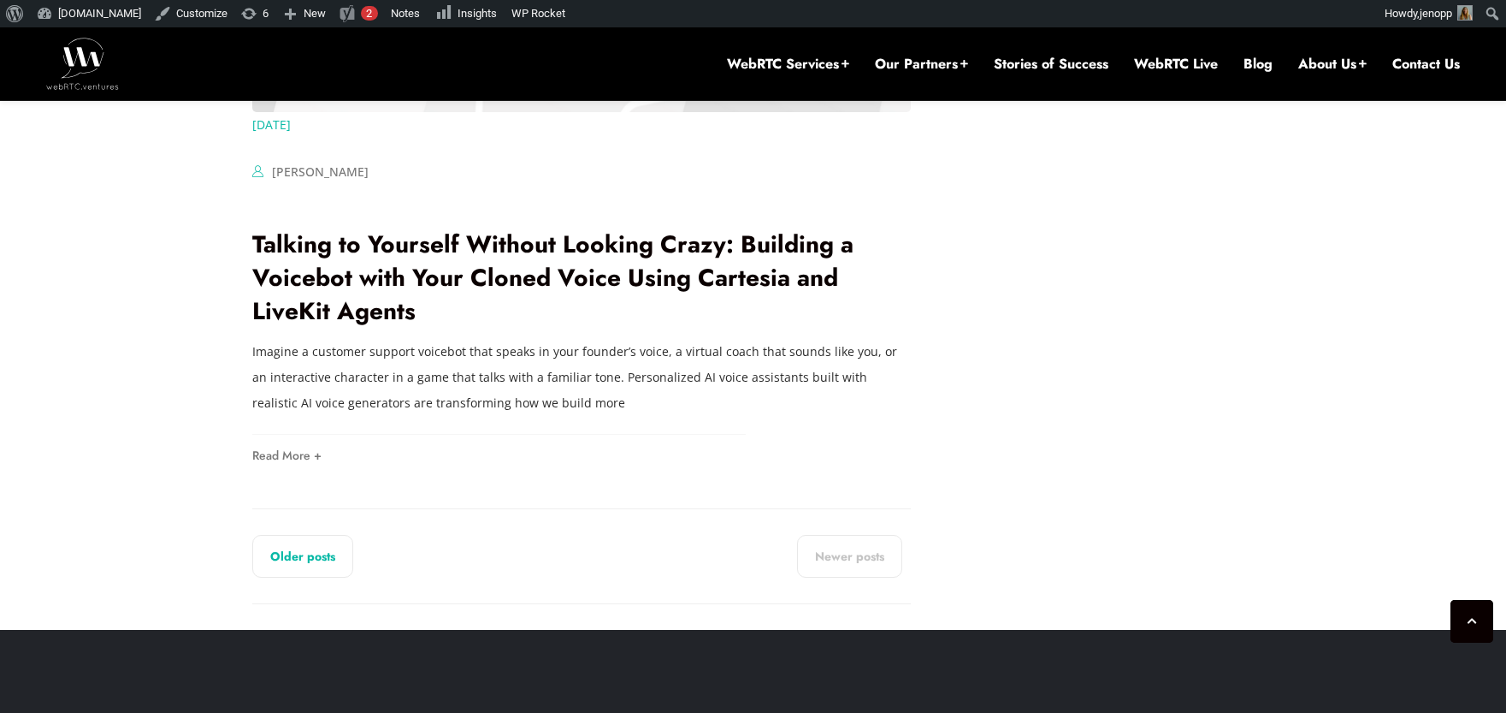
click at [325, 565] on link "Older posts" at bounding box center [302, 556] width 101 height 43
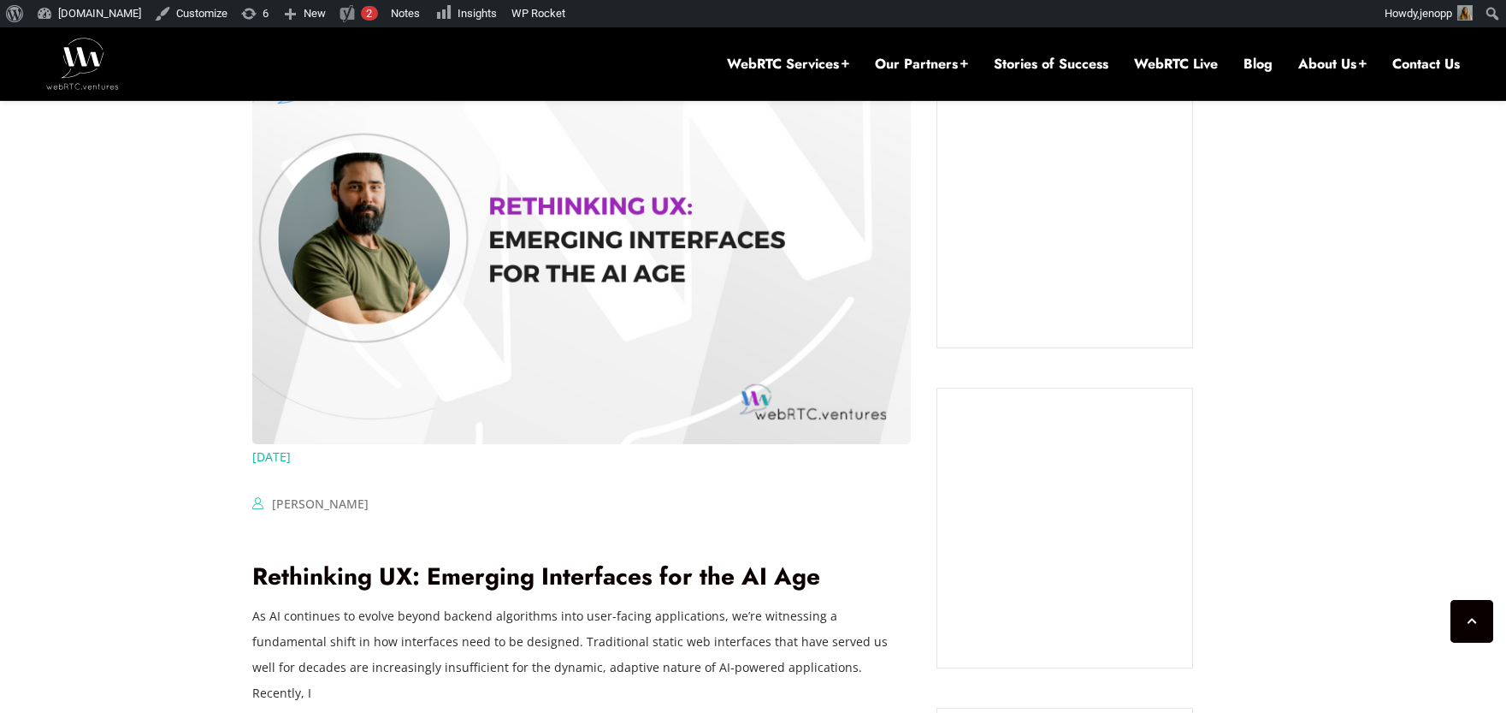
scroll to position [1501, 0]
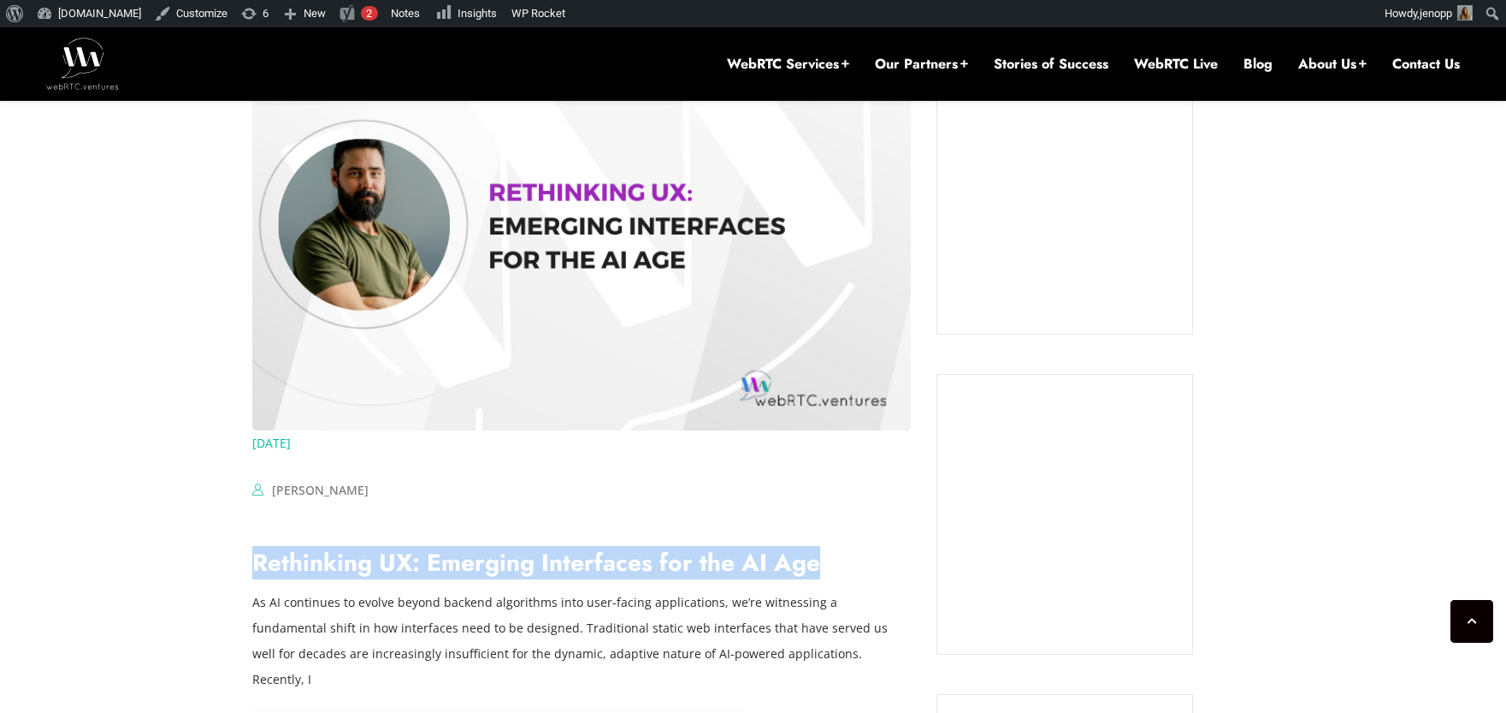
drag, startPoint x: 630, startPoint y: 575, endPoint x: 224, endPoint y: 565, distance: 406.5
copy link "Rethinking UX: Emerging Interfaces for the AI Age"
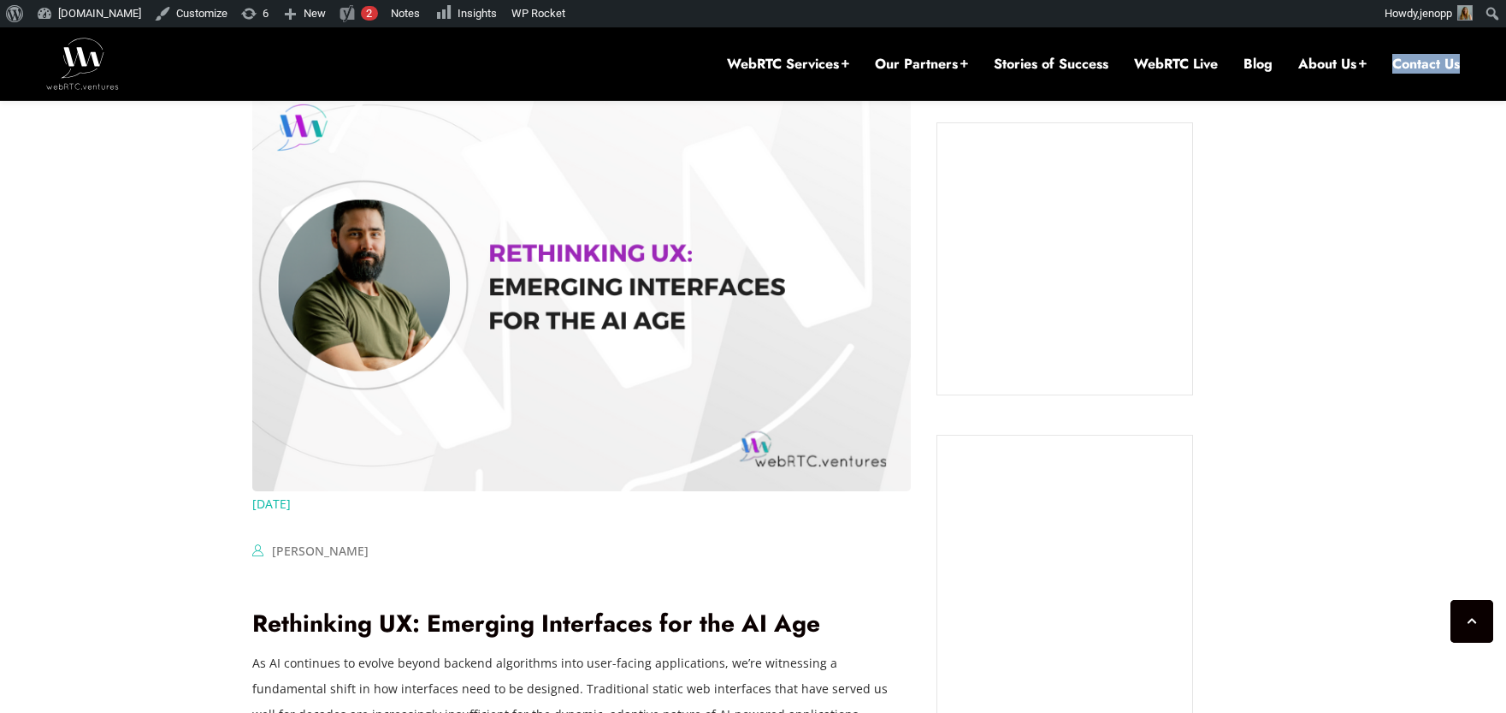
scroll to position [859, 0]
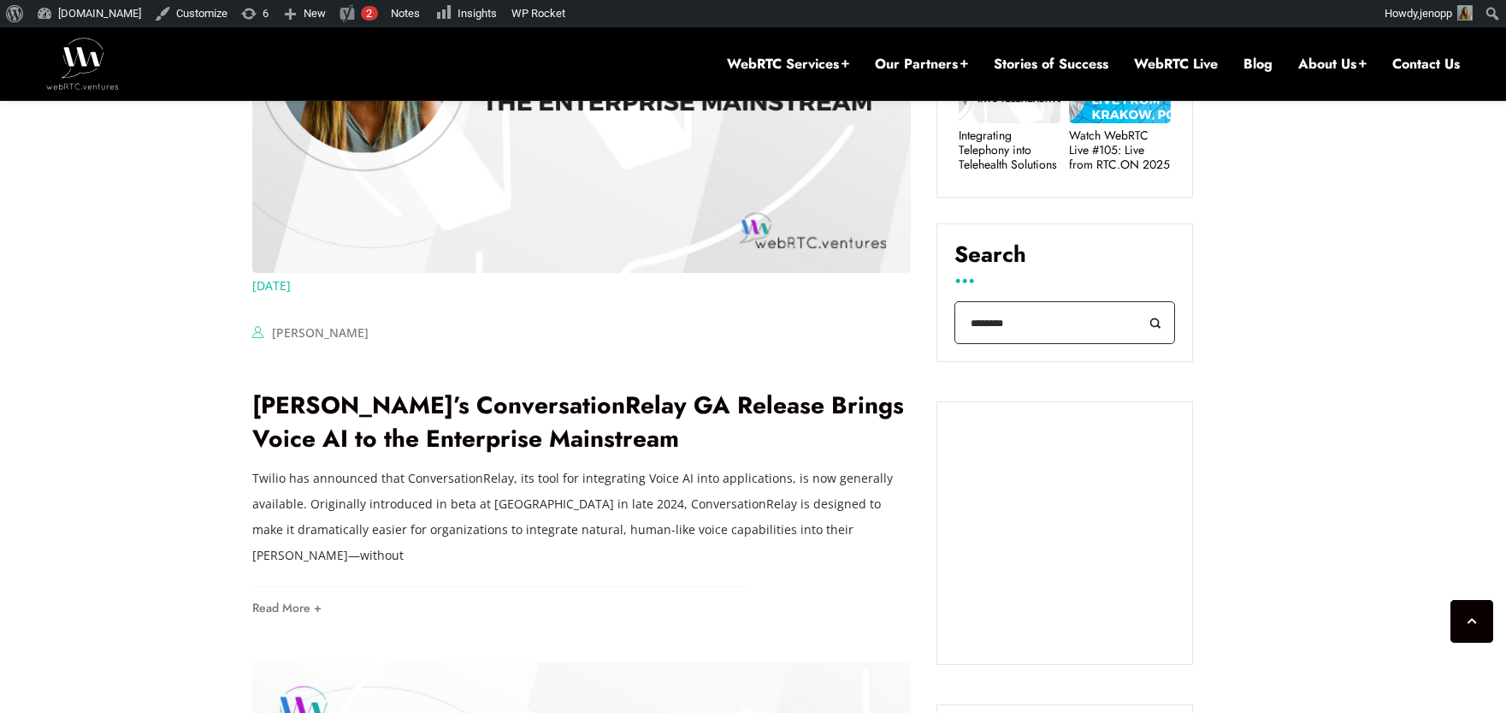
drag, startPoint x: 1008, startPoint y: 328, endPoint x: 972, endPoint y: 328, distance: 35.9
click at [972, 328] on input "********" at bounding box center [1065, 323] width 221 height 44
type input "***"
click at [1137, 301] on button "Search" at bounding box center [1156, 323] width 38 height 44
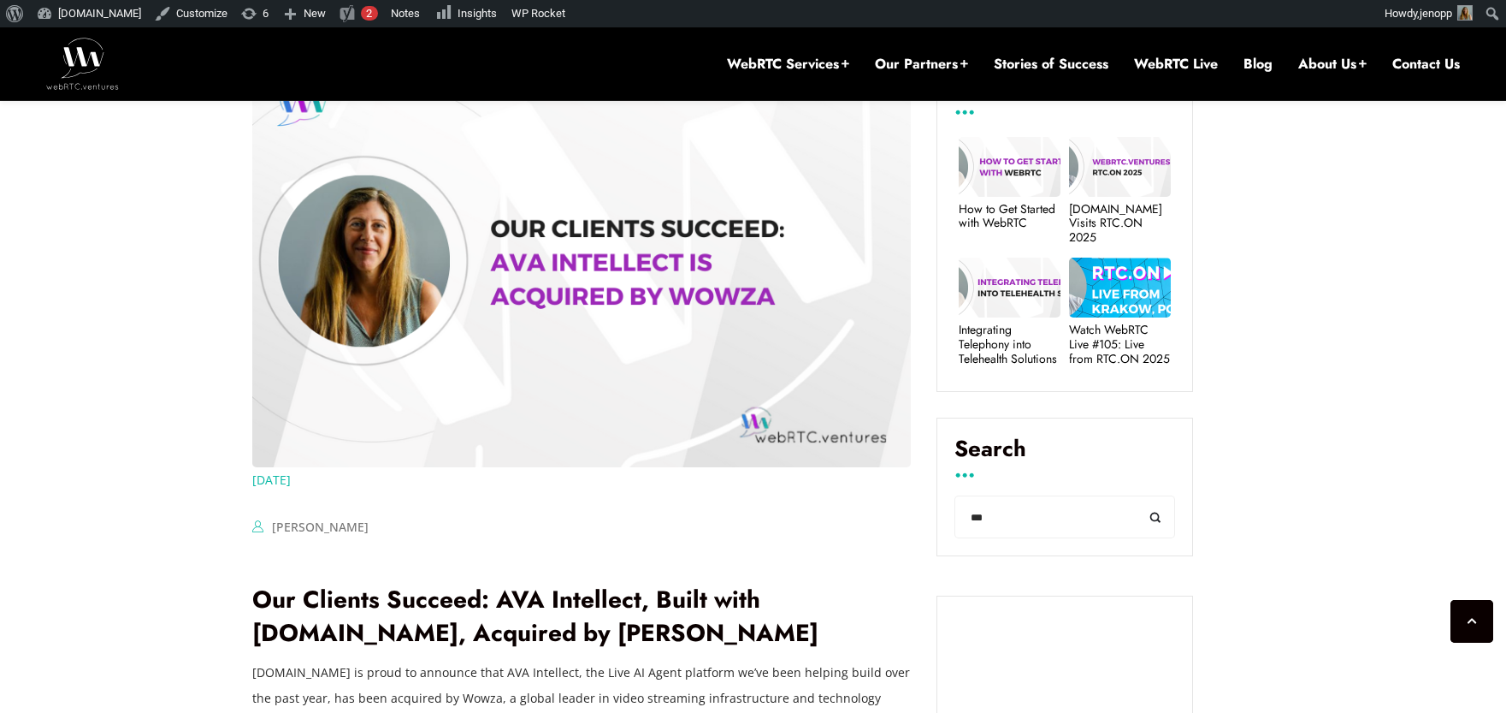
scroll to position [800, 0]
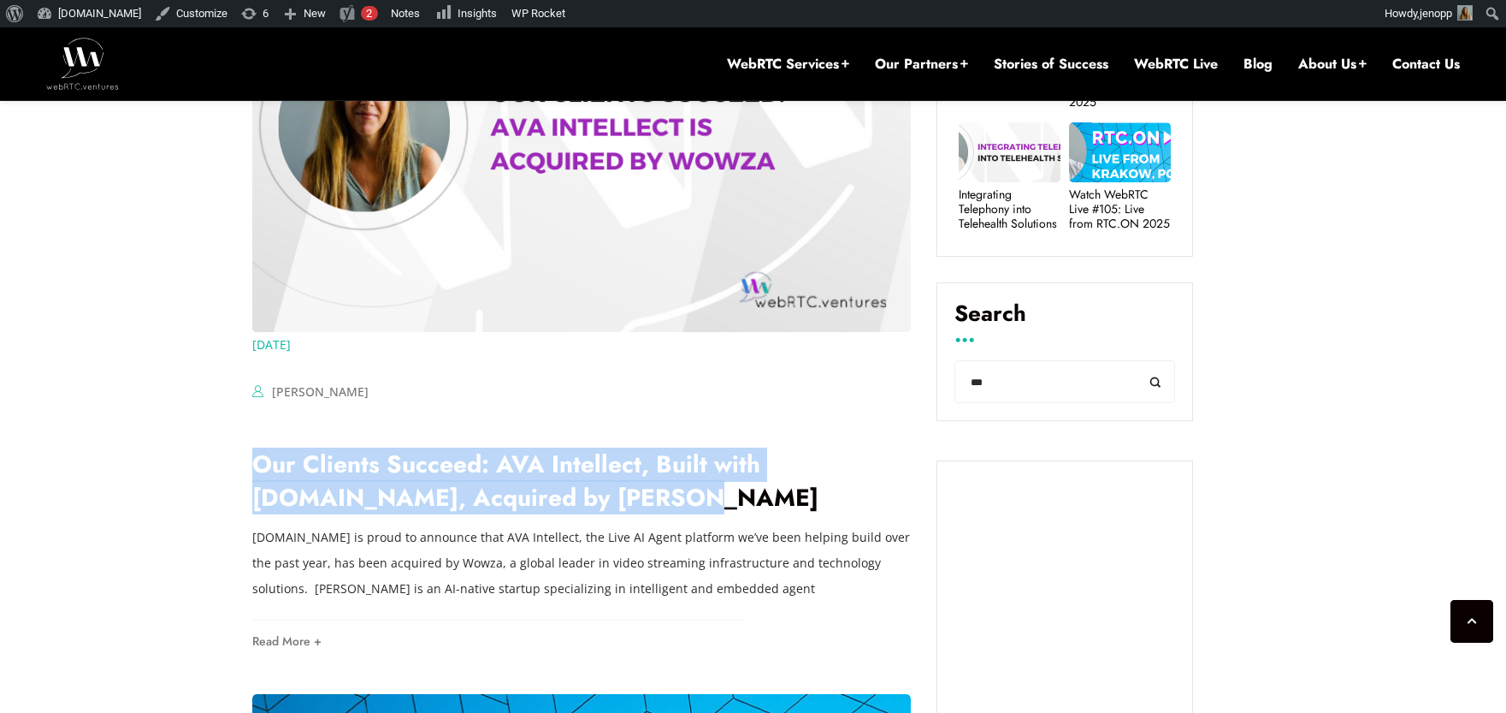
drag, startPoint x: 629, startPoint y: 500, endPoint x: 222, endPoint y: 474, distance: 408.0
copy link "Our Clients Succeed: AVA Intellect, Built with [DOMAIN_NAME], Acquired by [PERS…"
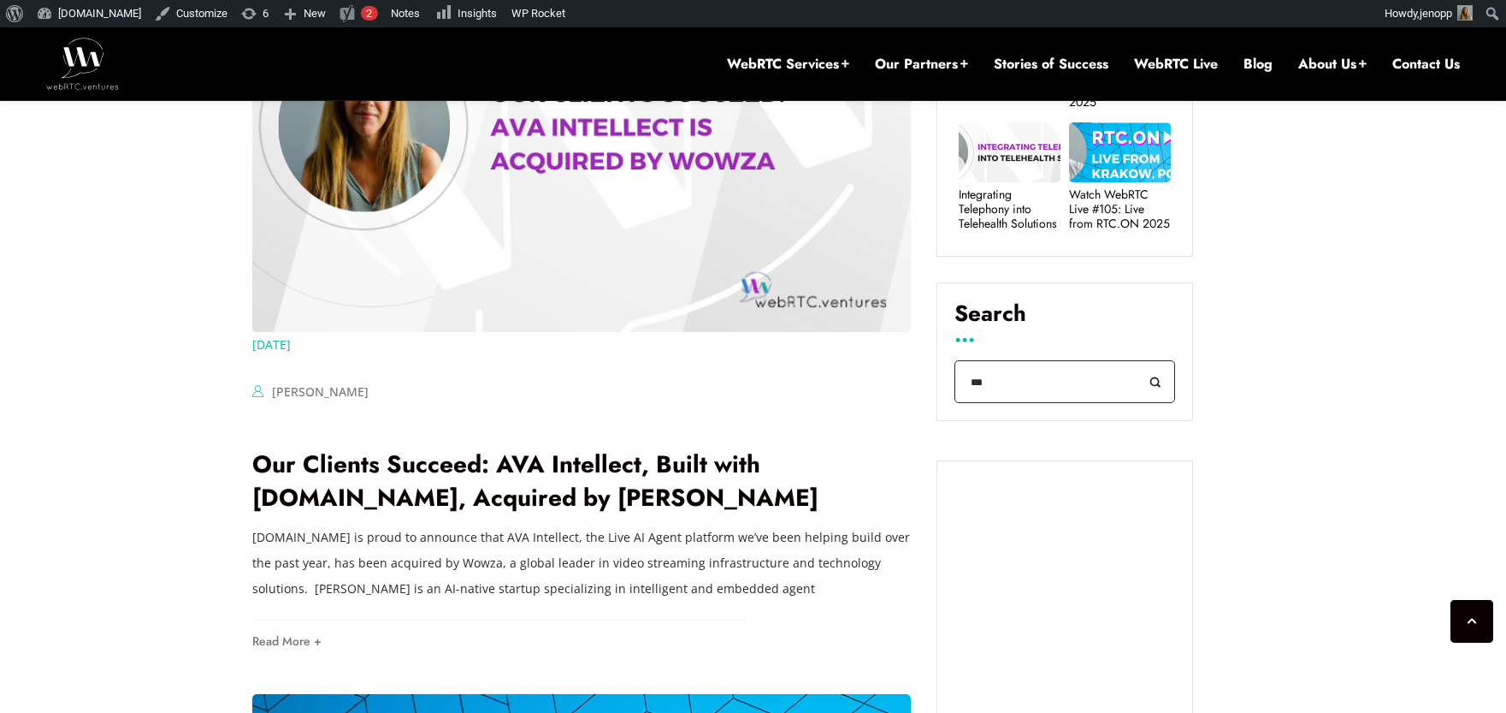
drag, startPoint x: 1007, startPoint y: 384, endPoint x: 958, endPoint y: 382, distance: 48.8
click at [958, 382] on input "***" at bounding box center [1065, 382] width 221 height 44
type input "**********"
click at [1137, 360] on button "Search" at bounding box center [1156, 382] width 38 height 44
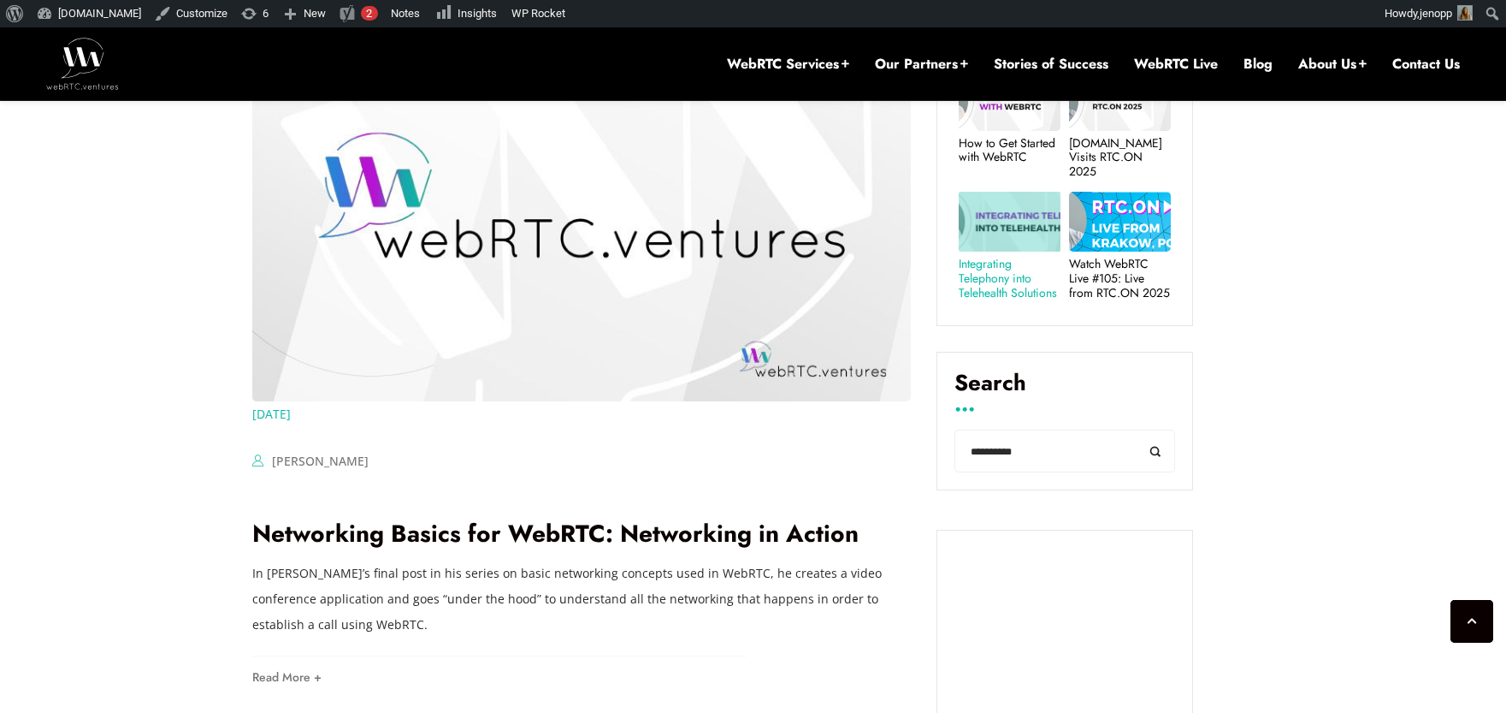
scroll to position [1124, 0]
